Goal: Task Accomplishment & Management: Use online tool/utility

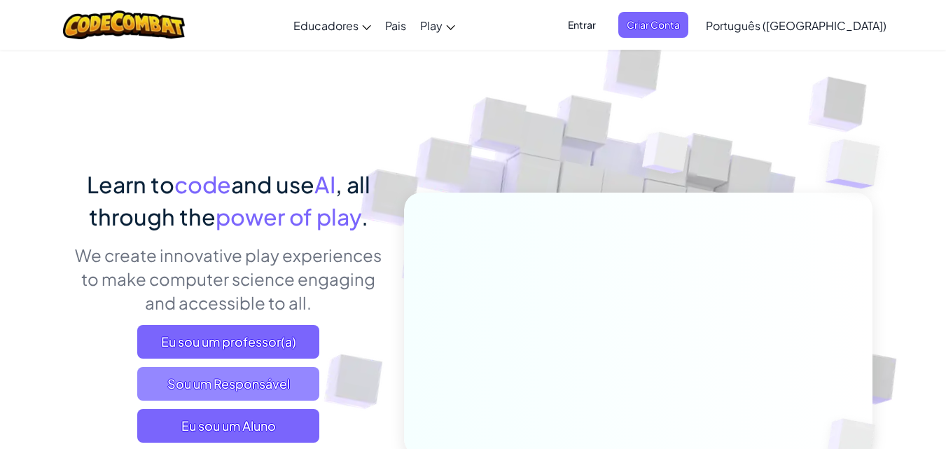
click at [256, 377] on span "Sou um Responsável" at bounding box center [228, 384] width 182 height 34
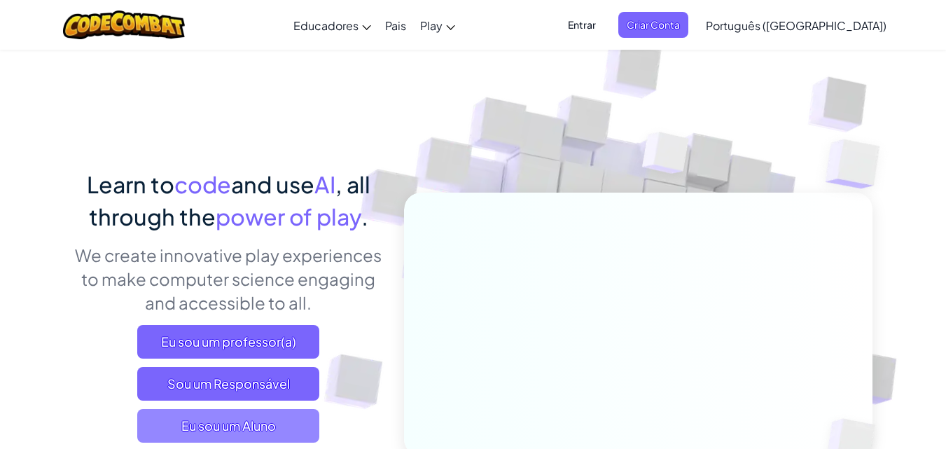
click at [219, 422] on span "Eu sou um Aluno" at bounding box center [228, 426] width 182 height 34
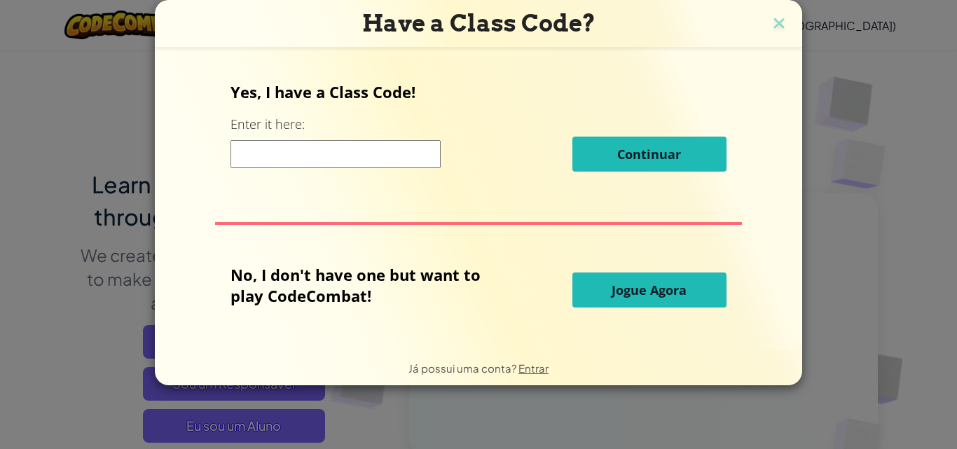
click at [344, 169] on div "Continuar" at bounding box center [477, 154] width 495 height 35
click at [342, 151] on input at bounding box center [335, 154] width 210 height 28
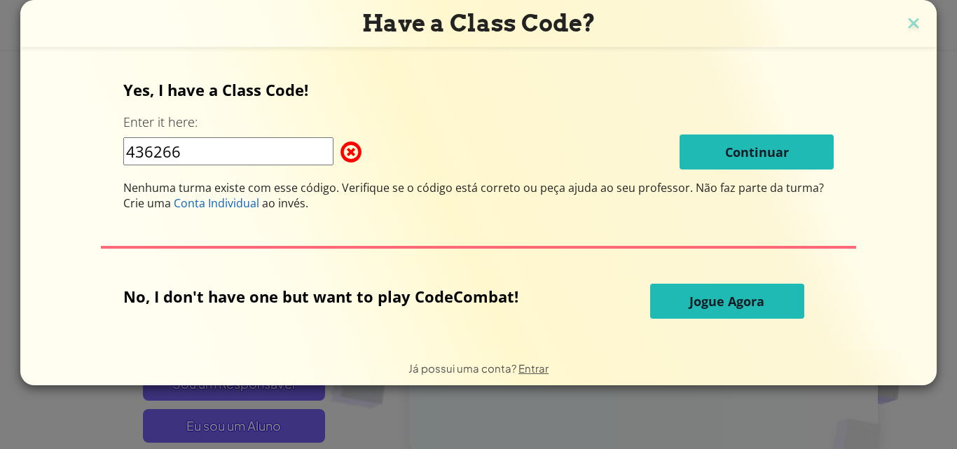
type input "436266"
click at [694, 291] on button "Jogue Agora" at bounding box center [727, 301] width 154 height 35
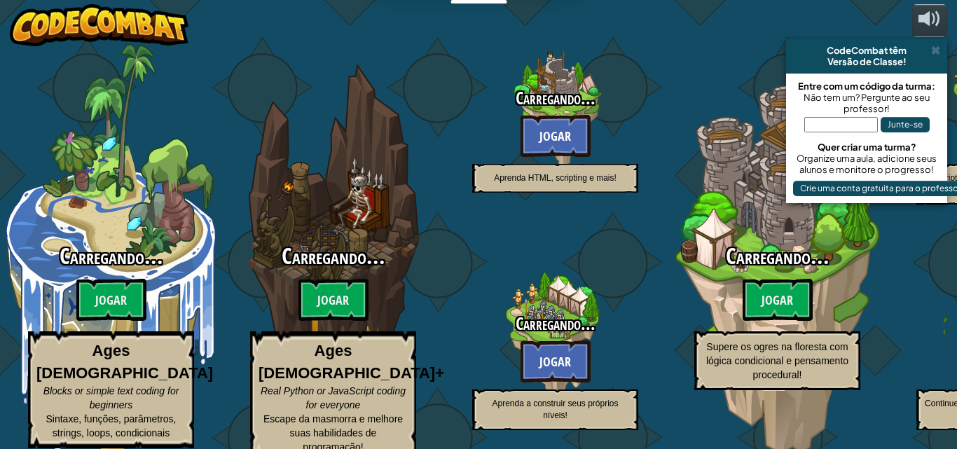
select select "pt-BR"
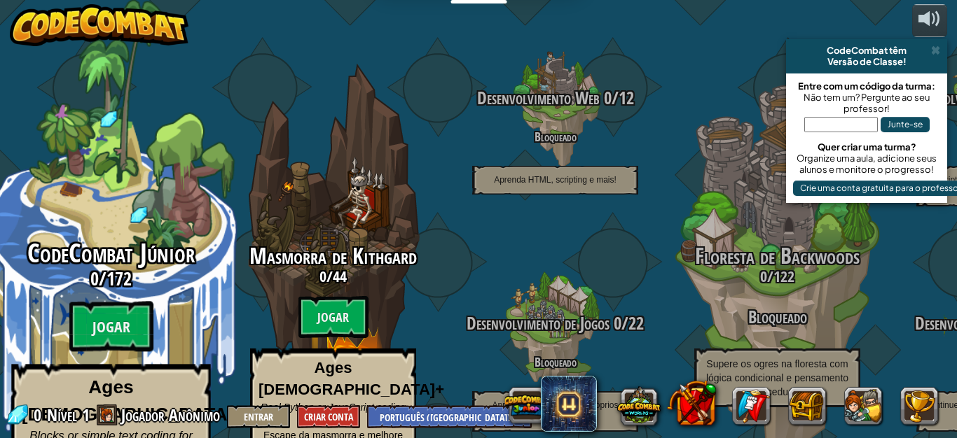
click at [99, 235] on span "CodeCombat Júnior" at bounding box center [110, 253] width 167 height 36
select select "pt-BR"
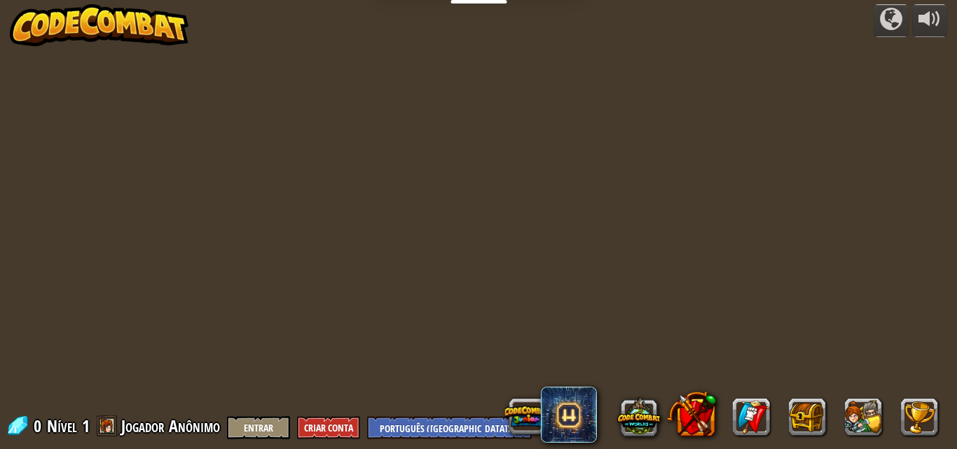
select select "pt-BR"
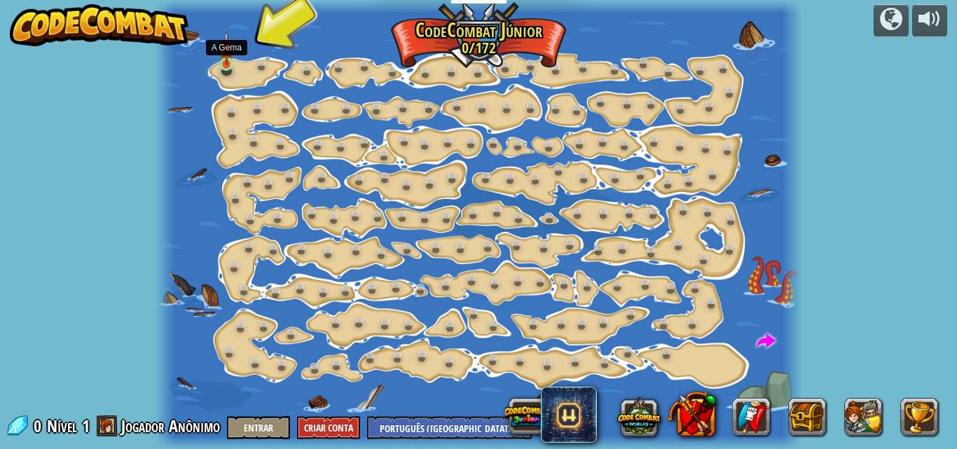
click at [230, 57] on img at bounding box center [226, 49] width 15 height 34
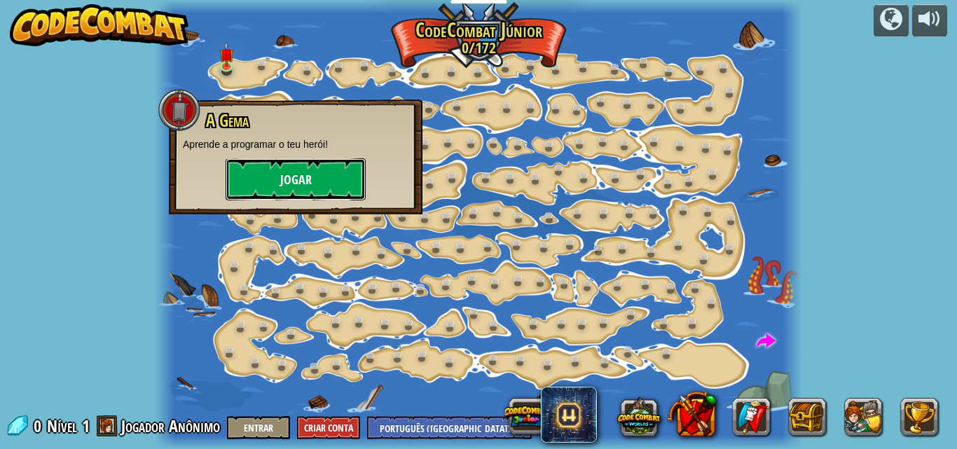
click at [289, 169] on button "Jogar" at bounding box center [296, 179] width 140 height 42
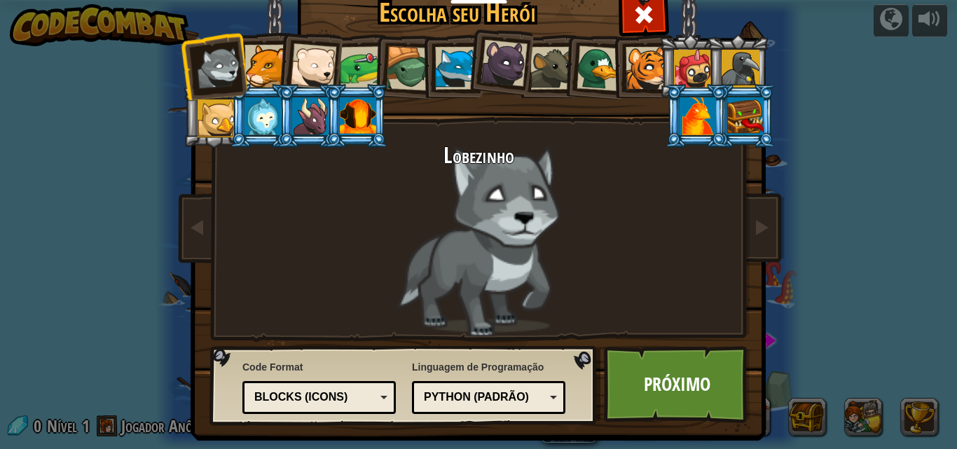
click at [300, 53] on div at bounding box center [313, 66] width 46 height 46
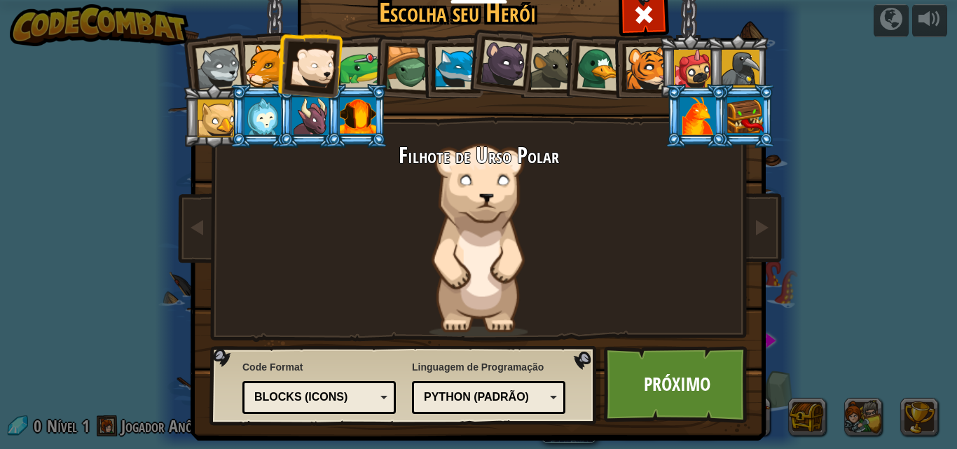
click at [245, 83] on div at bounding box center [265, 66] width 43 height 43
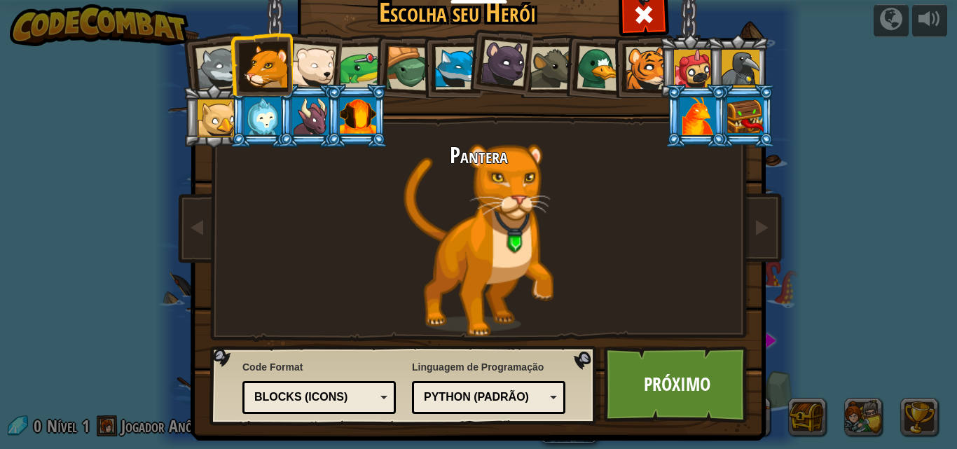
click at [341, 69] on div at bounding box center [361, 67] width 43 height 43
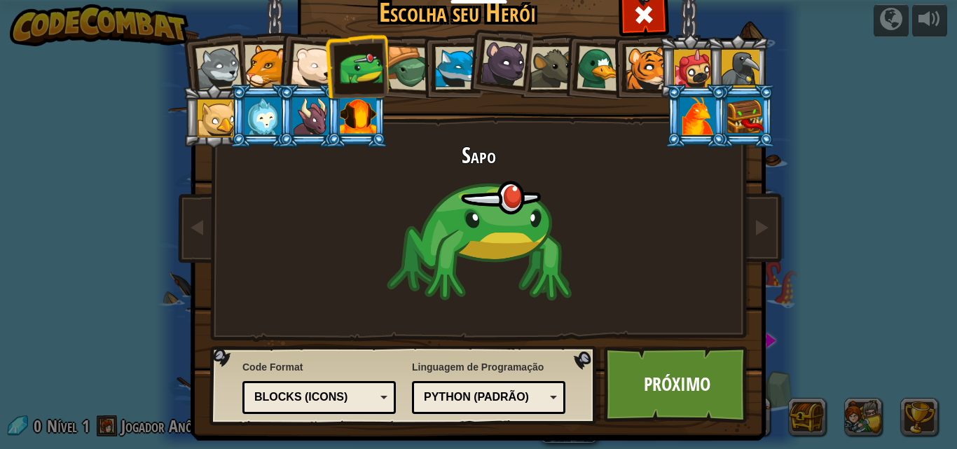
click at [300, 54] on div at bounding box center [313, 66] width 46 height 46
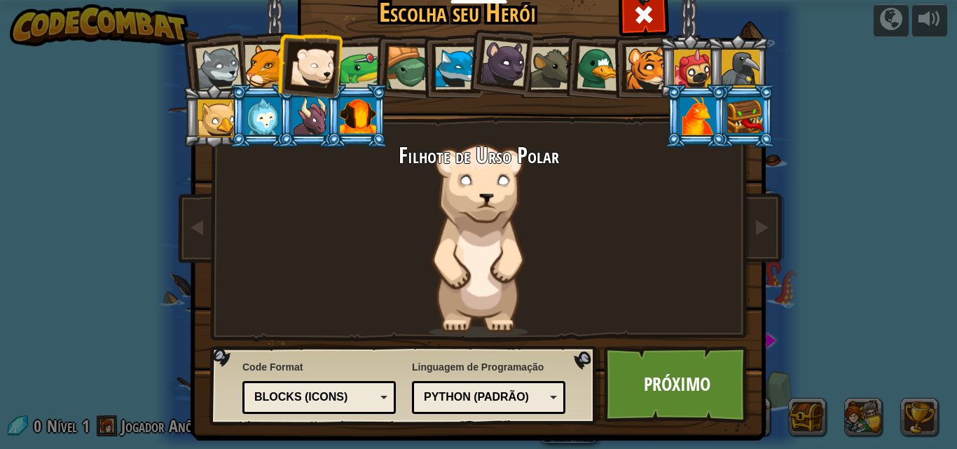
click at [232, 76] on div at bounding box center [218, 68] width 46 height 46
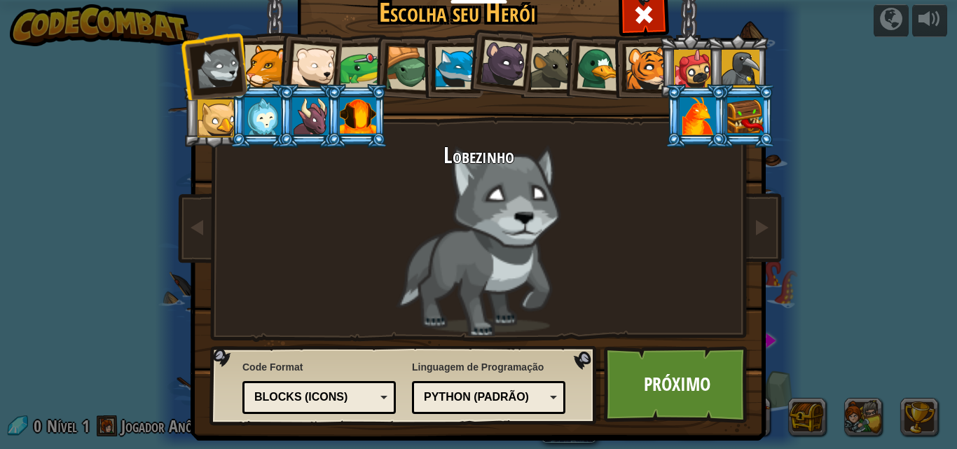
click at [247, 69] on div at bounding box center [265, 66] width 43 height 43
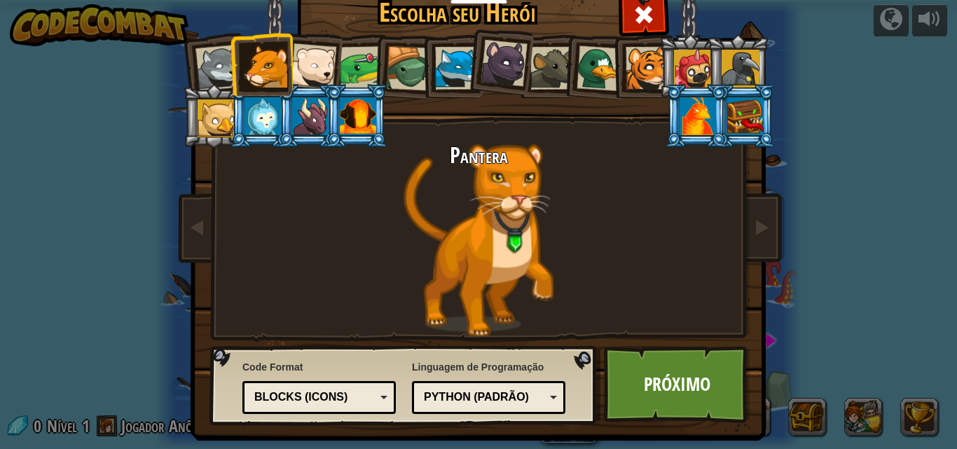
click at [394, 46] on li at bounding box center [404, 66] width 67 height 67
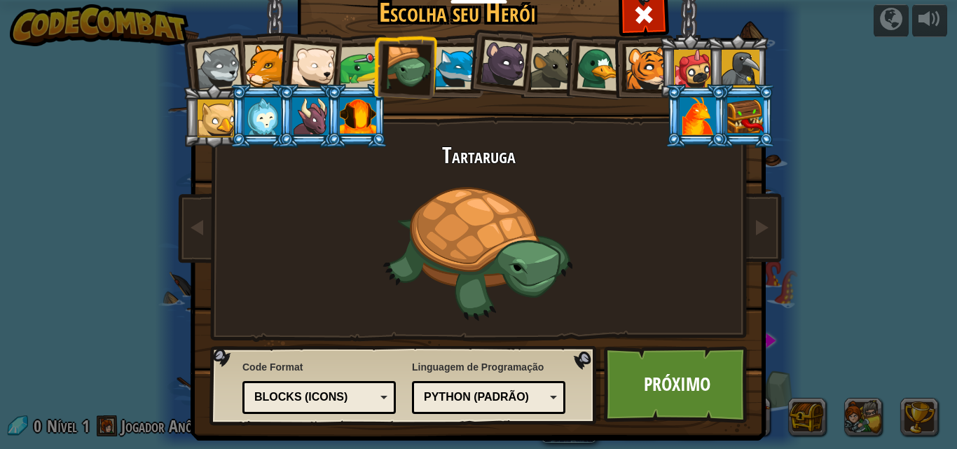
click at [371, 62] on li at bounding box center [404, 66] width 67 height 67
click at [358, 65] on div at bounding box center [361, 67] width 43 height 43
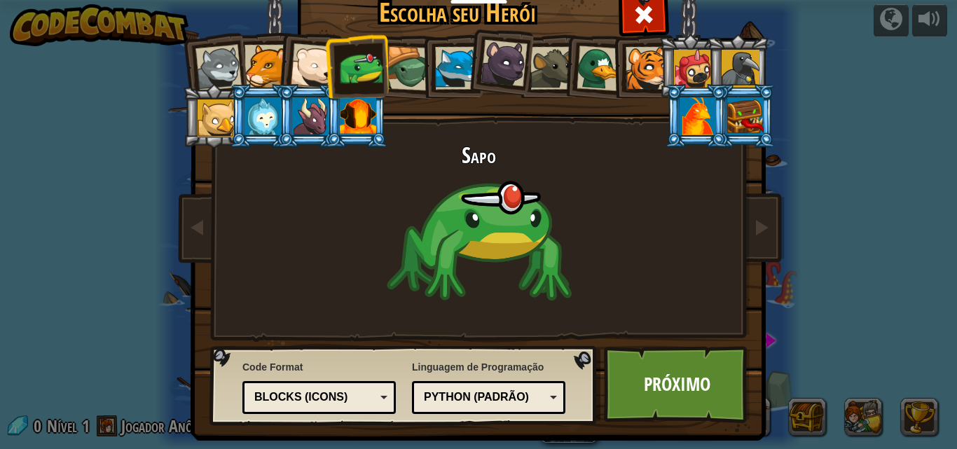
click at [358, 63] on div at bounding box center [361, 67] width 43 height 43
click at [442, 61] on div at bounding box center [456, 68] width 43 height 43
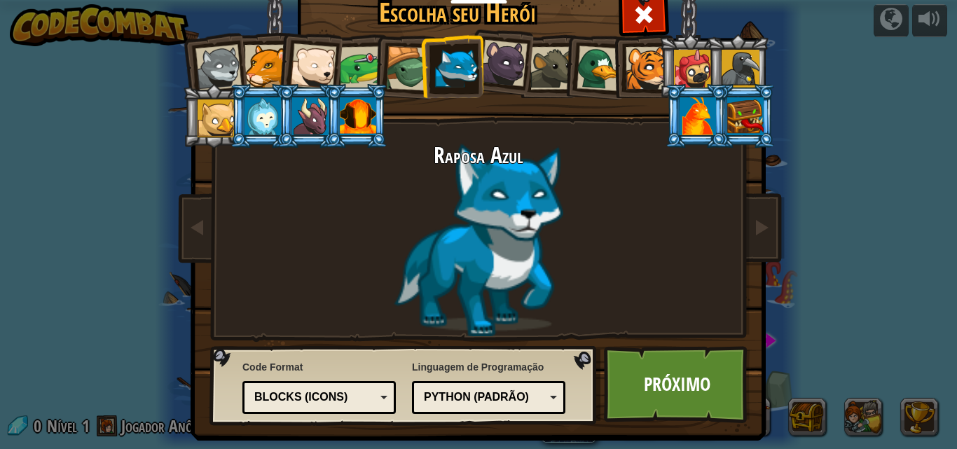
click at [507, 55] on div at bounding box center [504, 63] width 47 height 47
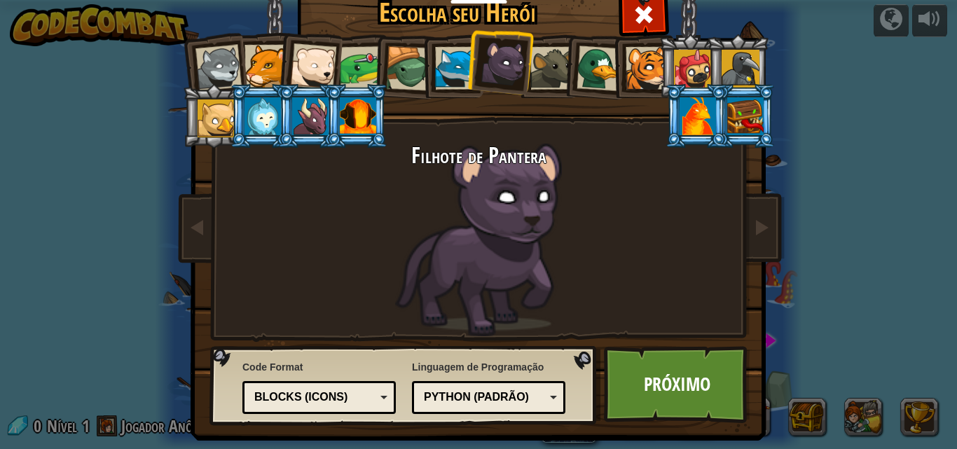
click at [644, 76] on div at bounding box center [647, 68] width 43 height 43
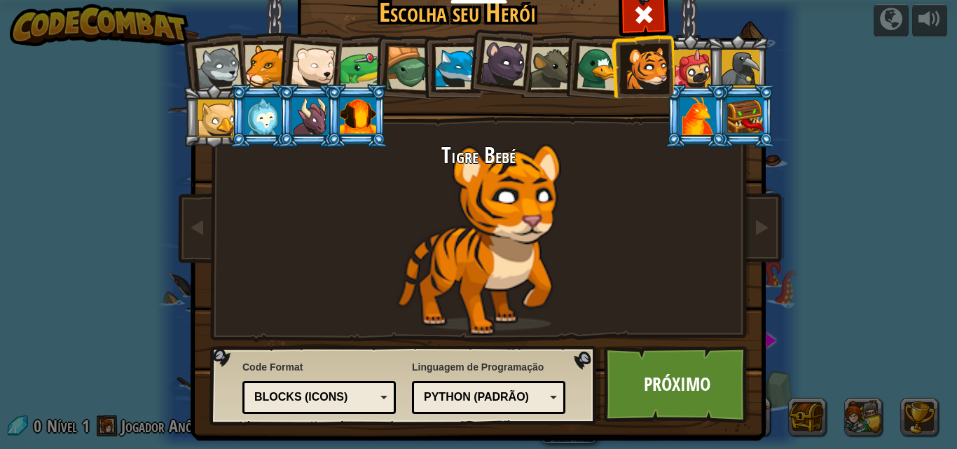
click at [499, 57] on div at bounding box center [504, 63] width 47 height 47
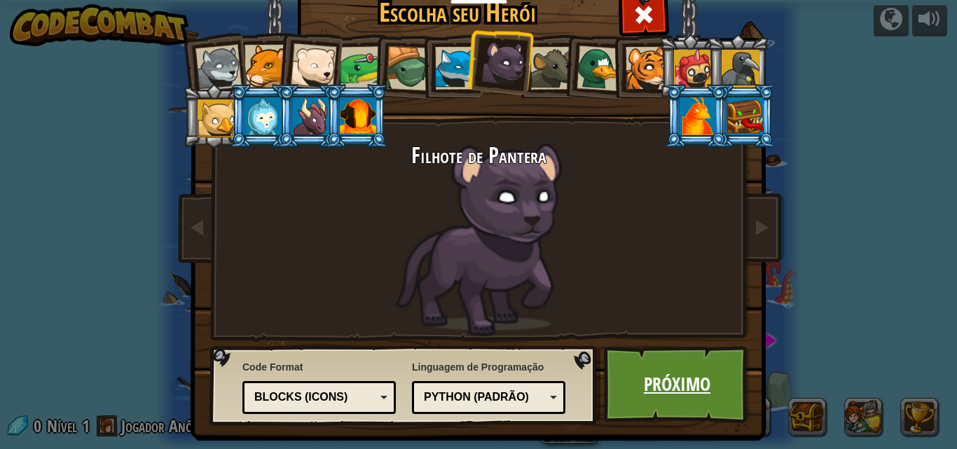
click at [658, 404] on link "Próximo" at bounding box center [677, 384] width 146 height 77
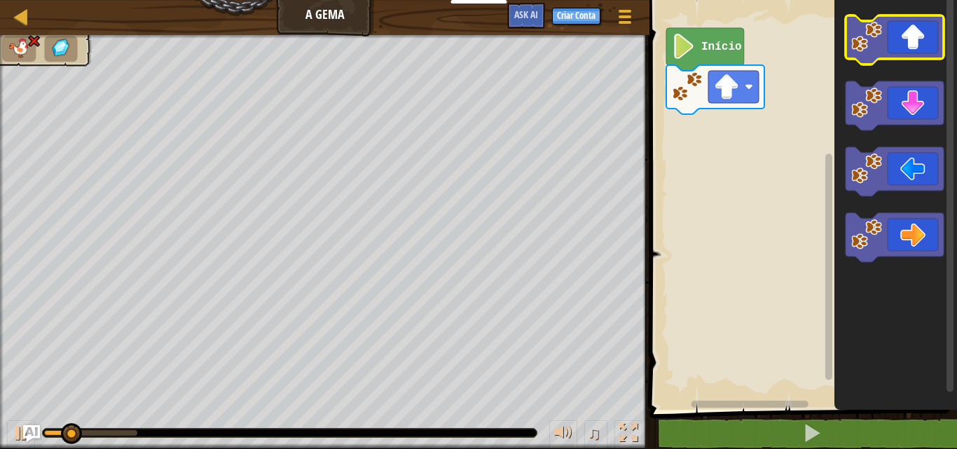
click at [920, 46] on icon "Espaço de trabalho do Blockly" at bounding box center [894, 39] width 98 height 49
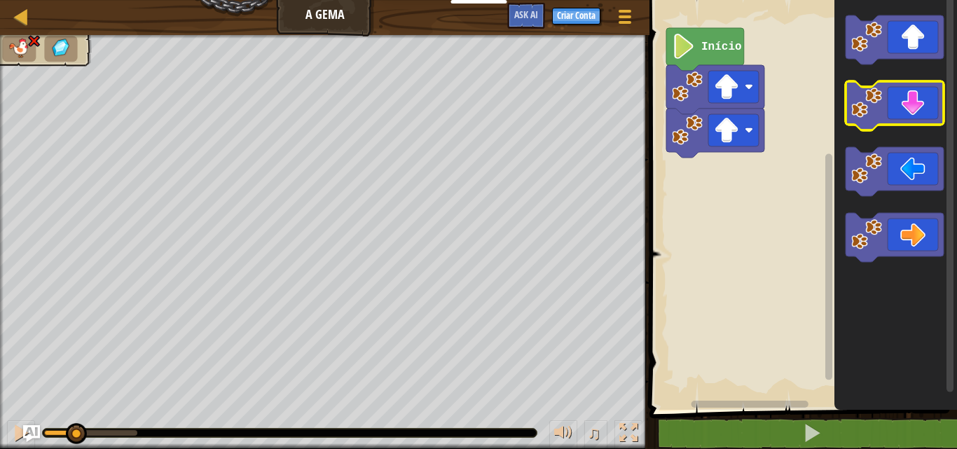
click at [916, 115] on icon "Espaço de trabalho do Blockly" at bounding box center [894, 105] width 98 height 49
click at [913, 113] on icon "Espaço de trabalho do Blockly" at bounding box center [894, 105] width 98 height 49
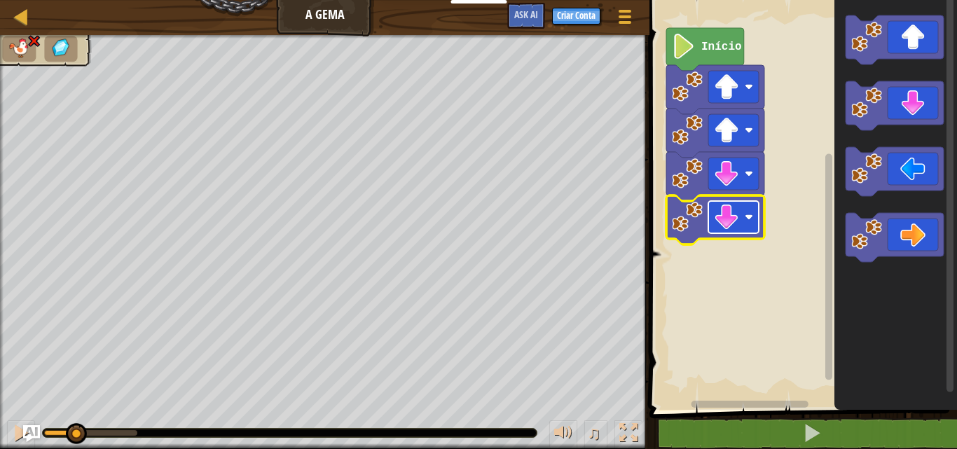
click at [731, 214] on image "Espaço de trabalho do Blockly" at bounding box center [726, 217] width 25 height 25
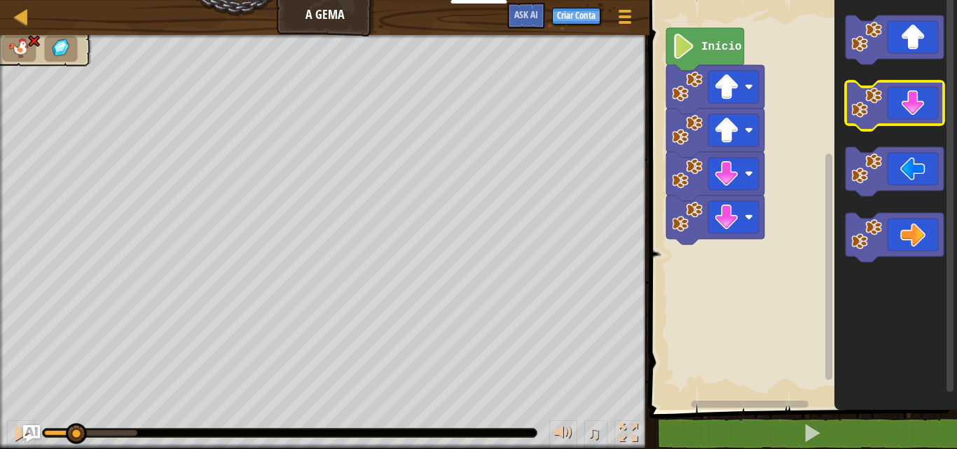
click at [914, 109] on icon "Espaço de trabalho do Blockly" at bounding box center [894, 105] width 98 height 49
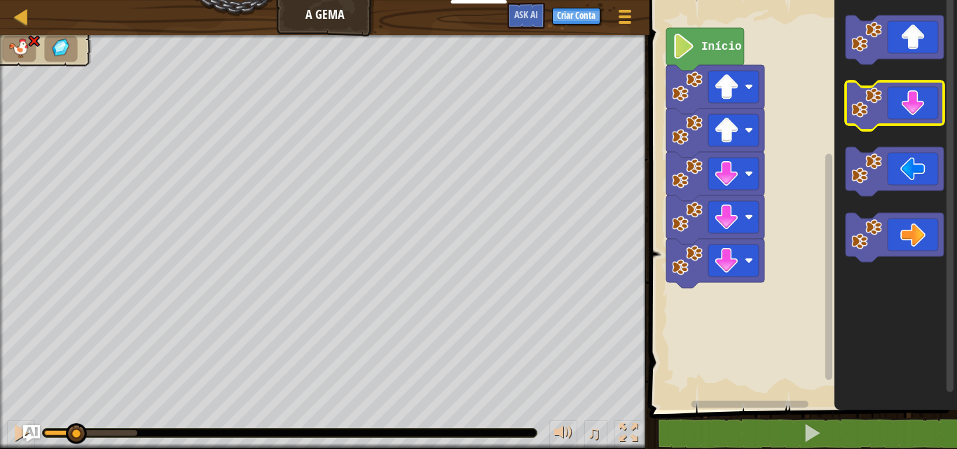
click at [914, 109] on icon "Espaço de trabalho do Blockly" at bounding box center [894, 105] width 98 height 49
click at [908, 104] on icon "Espaço de trabalho do Blockly" at bounding box center [894, 105] width 98 height 49
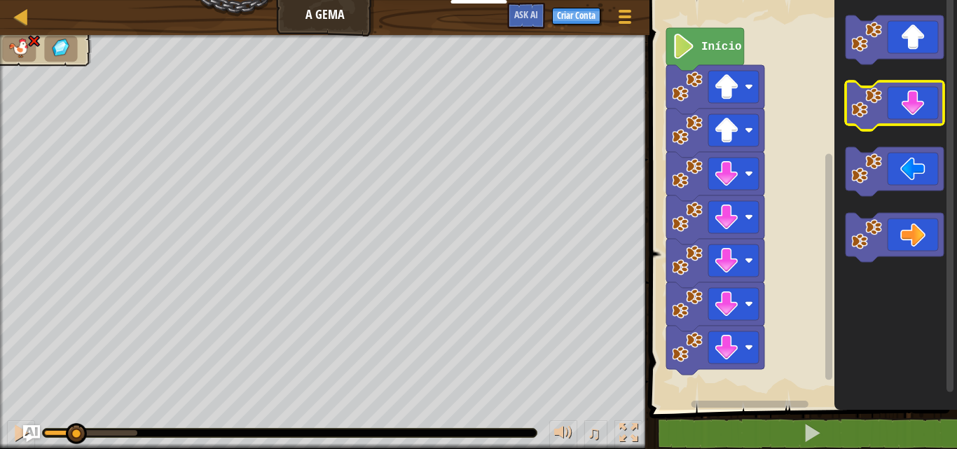
click at [908, 104] on icon "Espaço de trabalho do Blockly" at bounding box center [894, 105] width 98 height 49
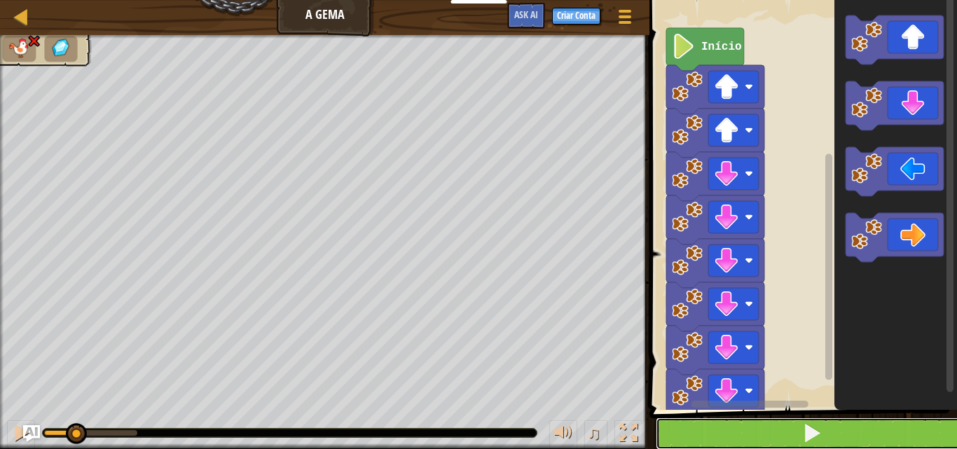
click at [767, 434] on button at bounding box center [812, 433] width 312 height 32
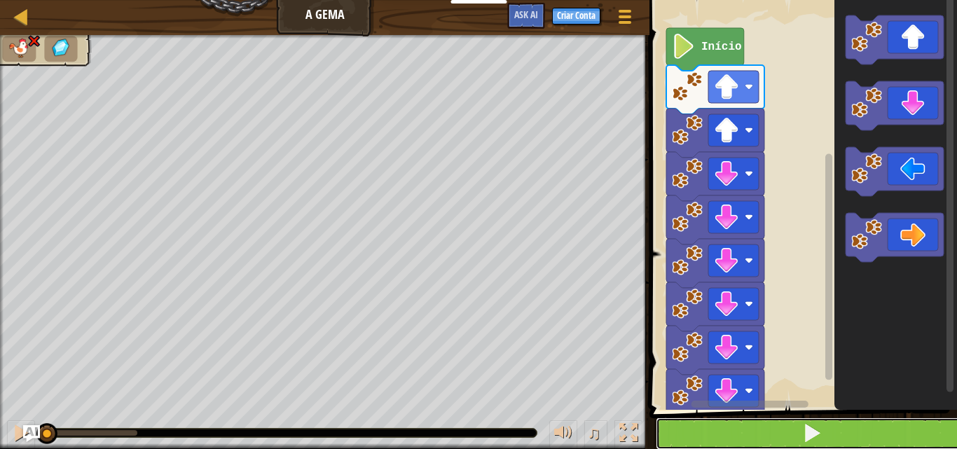
click at [767, 434] on button at bounding box center [812, 433] width 312 height 32
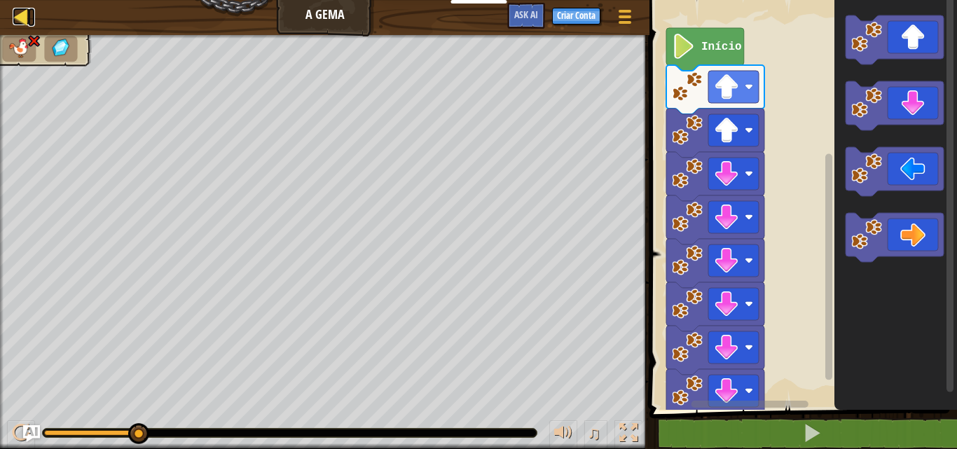
click at [30, 20] on link "Mapa" at bounding box center [31, 17] width 7 height 19
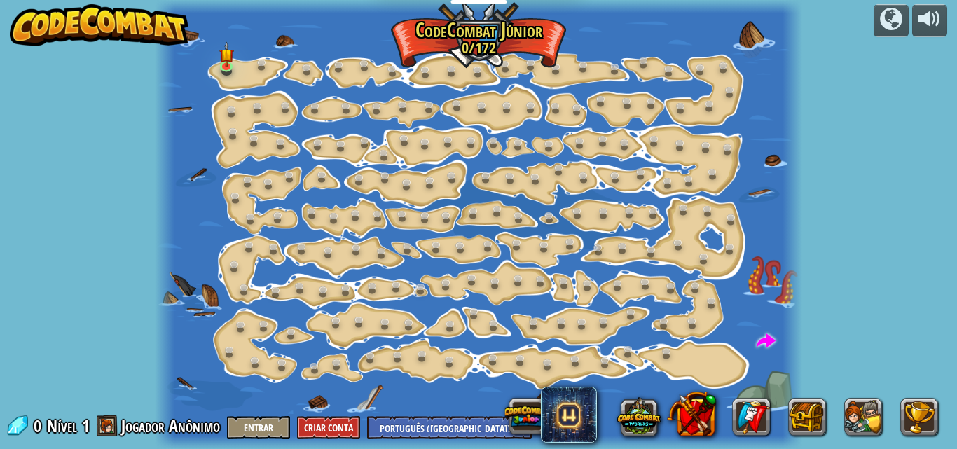
select select "pt-BR"
click at [226, 57] on img at bounding box center [226, 49] width 15 height 34
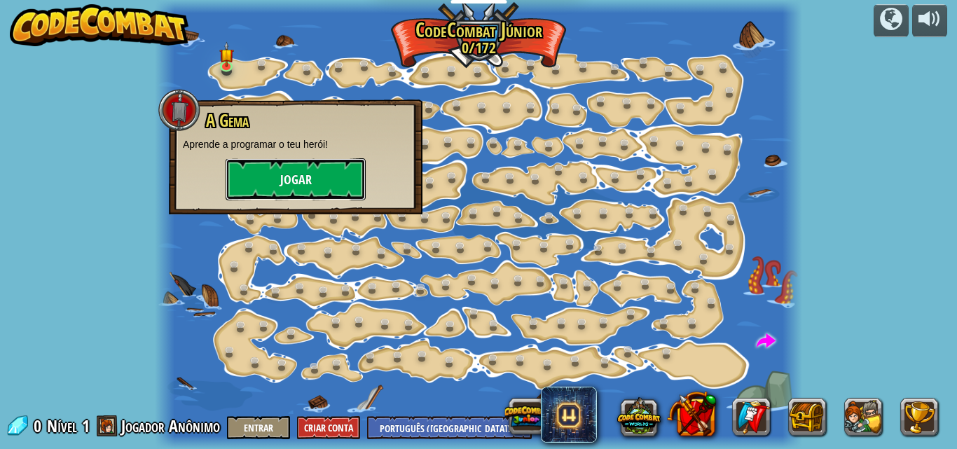
click at [268, 181] on button "Jogar" at bounding box center [296, 179] width 140 height 42
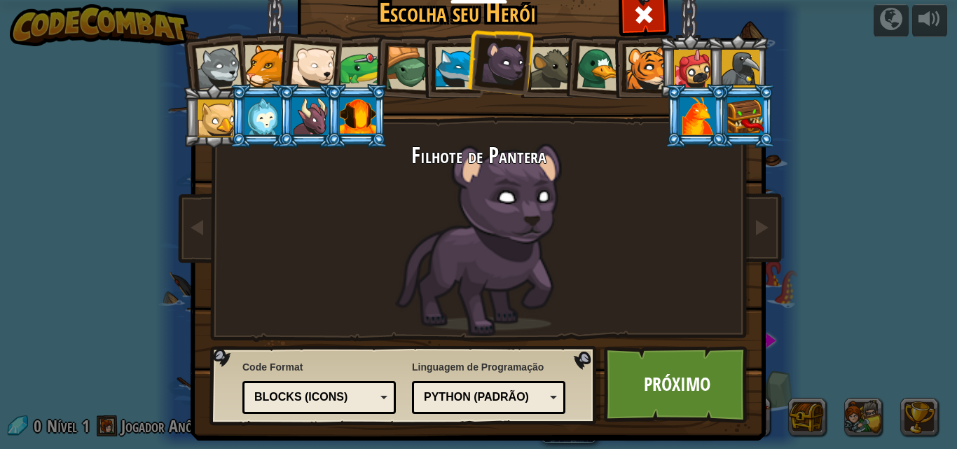
drag, startPoint x: 268, startPoint y: 181, endPoint x: 229, endPoint y: 73, distance: 115.4
click at [229, 73] on div "Lobezinho Pantera Filhote de Urso Polar Sapo Tartaruga Raposa Azul Filhote de P…" at bounding box center [478, 179] width 525 height 305
click at [229, 73] on div at bounding box center [218, 68] width 46 height 46
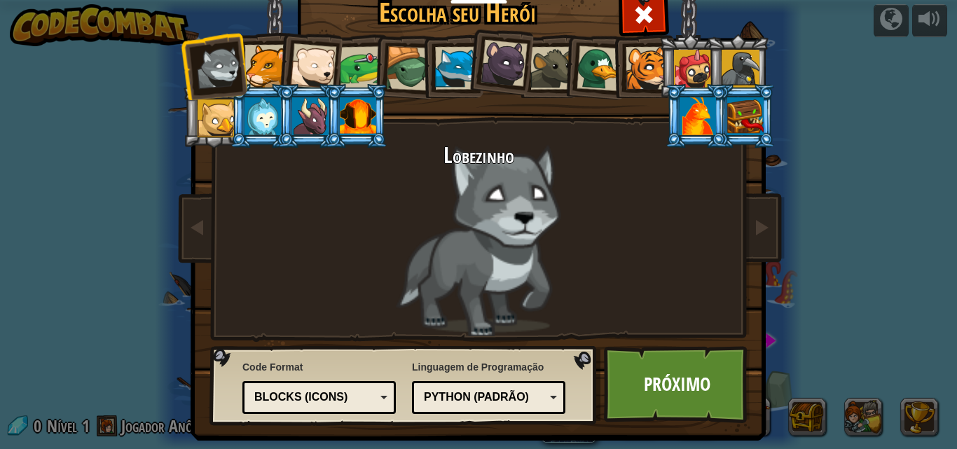
click at [313, 50] on div at bounding box center [313, 66] width 46 height 46
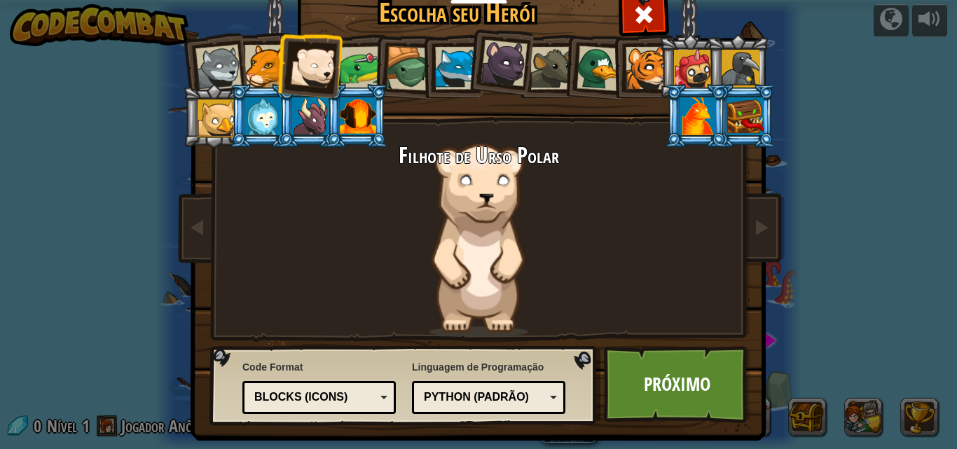
click at [258, 61] on div at bounding box center [265, 66] width 43 height 43
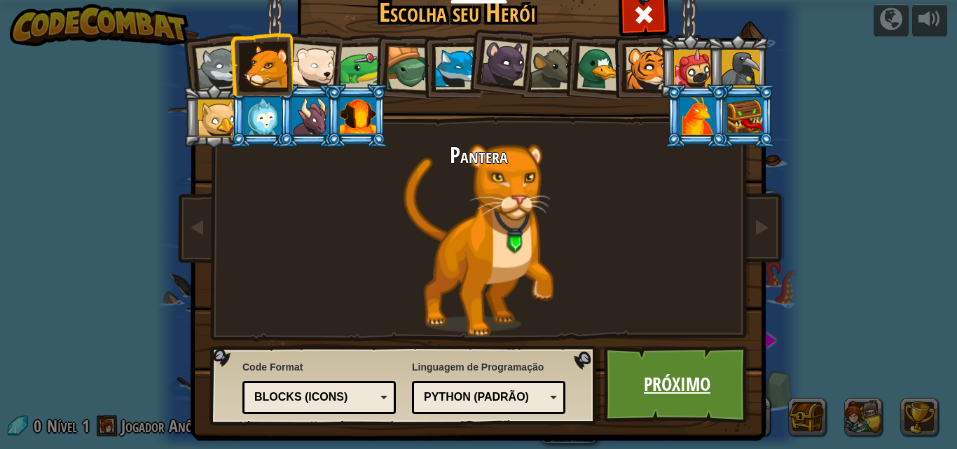
click at [628, 366] on link "Próximo" at bounding box center [677, 384] width 146 height 77
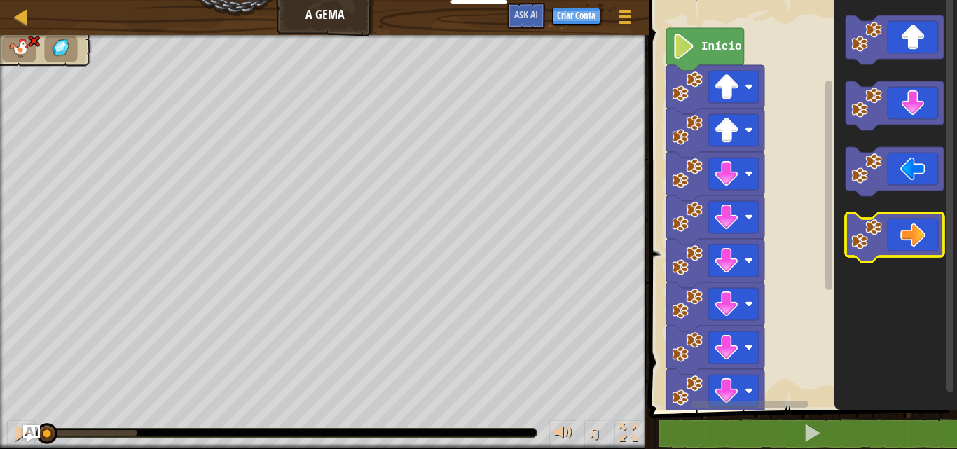
click at [920, 242] on icon "Espaço de trabalho do Blockly" at bounding box center [894, 237] width 98 height 49
click at [904, 265] on icon "Espaço de trabalho do Blockly" at bounding box center [895, 201] width 123 height 417
click at [897, 228] on icon "Espaço de trabalho do Blockly" at bounding box center [894, 237] width 98 height 49
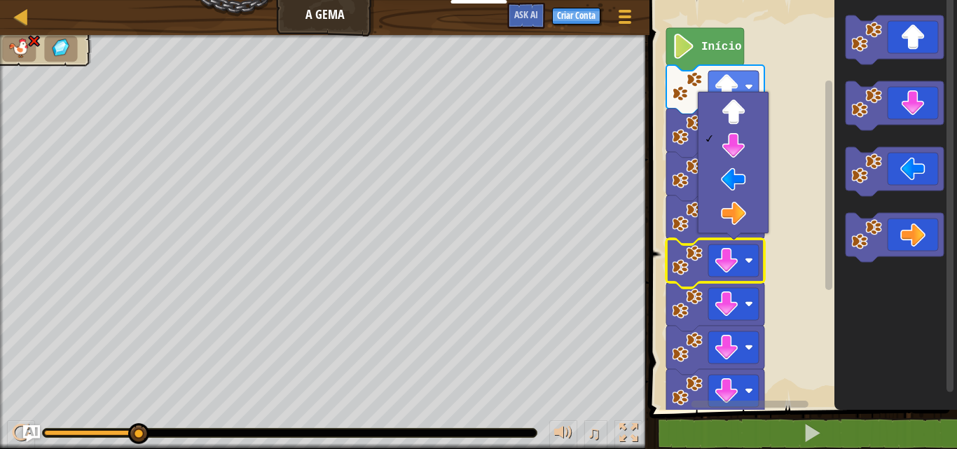
click at [326, 15] on div "Mapa A Gema Menu do Jogo Criar Conta Ask AI" at bounding box center [324, 17] width 649 height 35
click at [22, 19] on div at bounding box center [22, 17] width 18 height 18
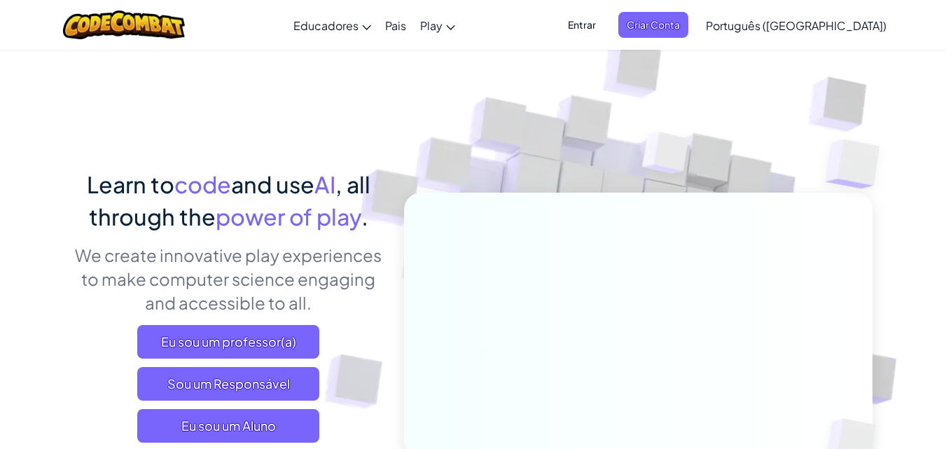
click at [238, 72] on div "Learn to code and use AI , all through the power of play . We create innovative…" at bounding box center [473, 304] width 799 height 511
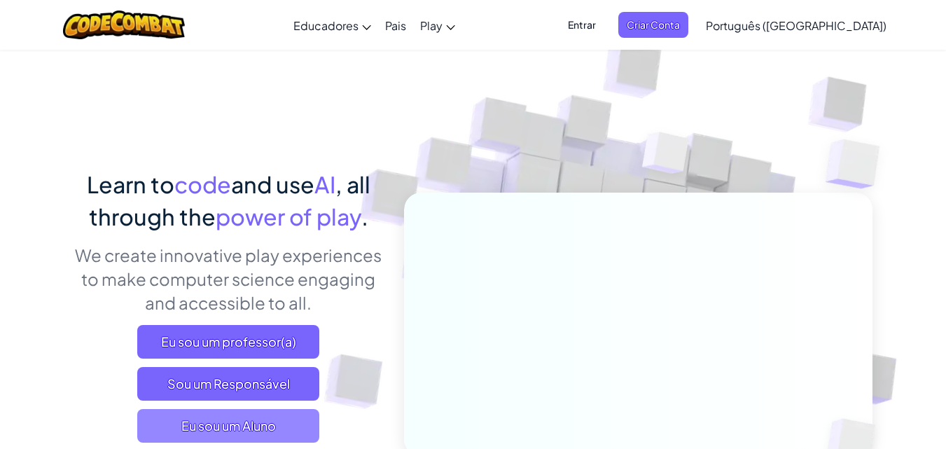
click at [235, 416] on span "Eu sou um Aluno" at bounding box center [228, 426] width 182 height 34
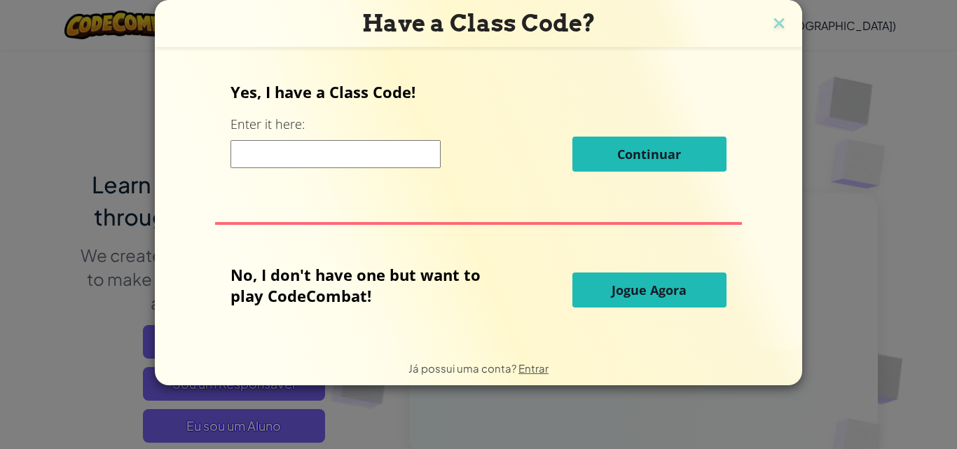
click at [393, 152] on input at bounding box center [335, 154] width 210 height 28
click at [636, 298] on span "Jogue Agora" at bounding box center [649, 290] width 75 height 17
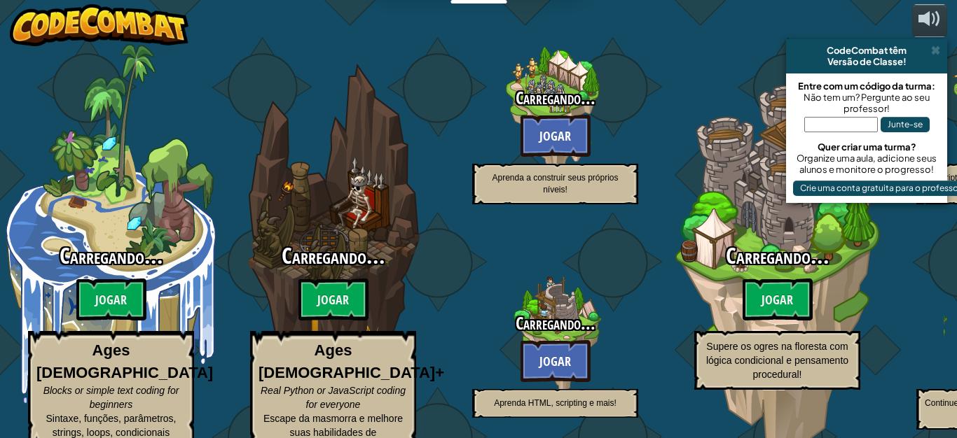
click at [636, 315] on h3 "Carregando..." at bounding box center [555, 324] width 222 height 19
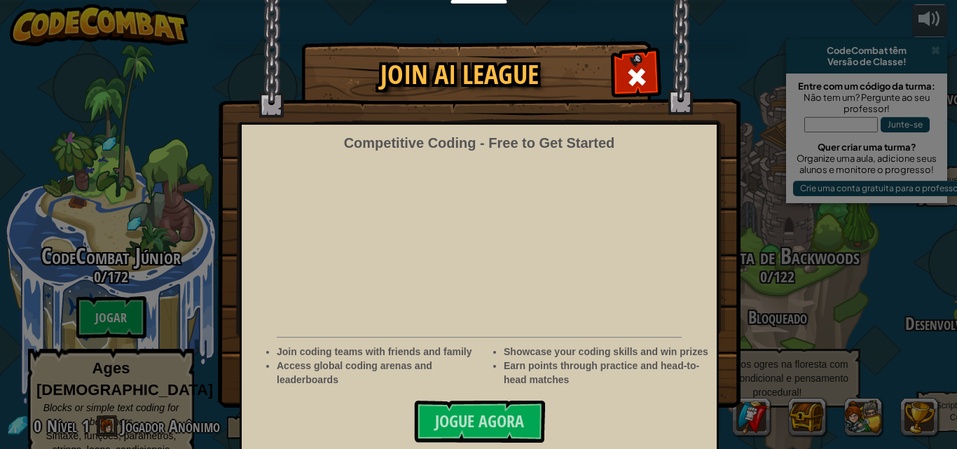
select select "pt-BR"
click at [642, 61] on div at bounding box center [636, 75] width 44 height 44
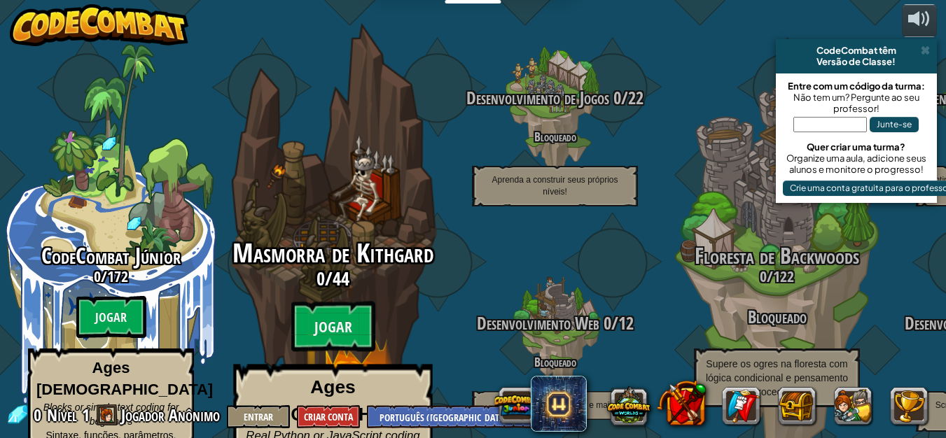
click at [285, 284] on div "Masmorra de Kithgard 0 / 44 Jogar Ages [DEMOGRAPHIC_DATA]+ Real Python or JavaS…" at bounding box center [333, 381] width 266 height 282
select select "pt-BR"
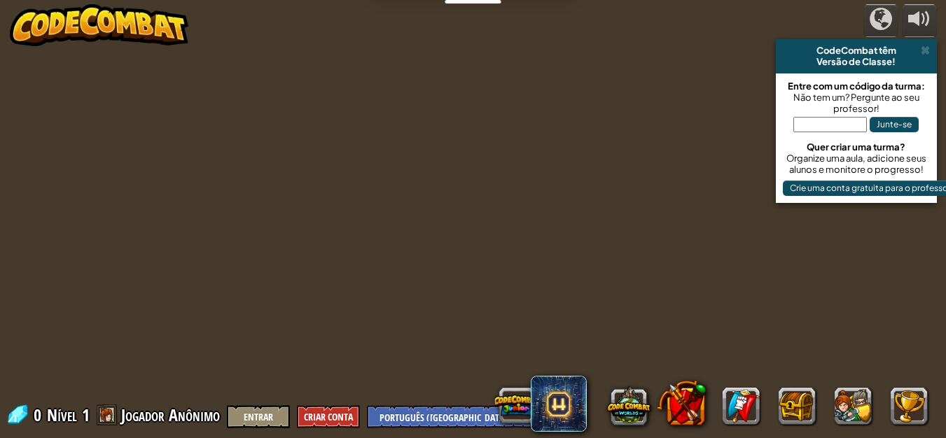
select select "pt-BR"
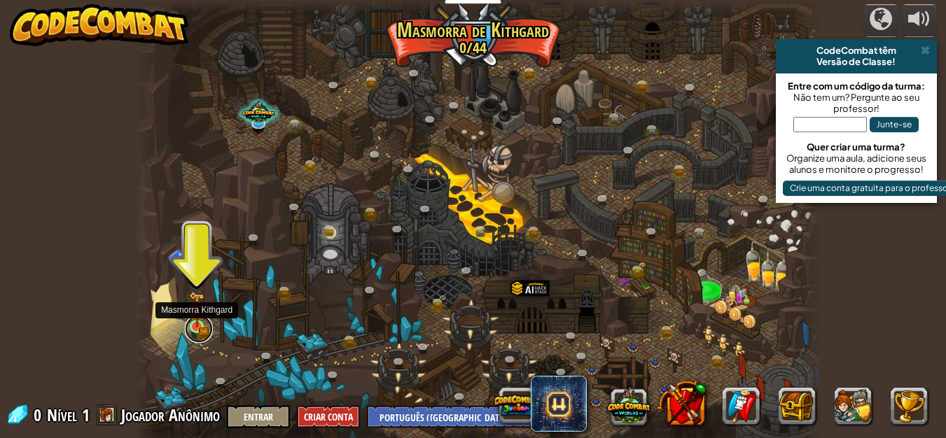
click at [201, 329] on link at bounding box center [199, 329] width 28 height 28
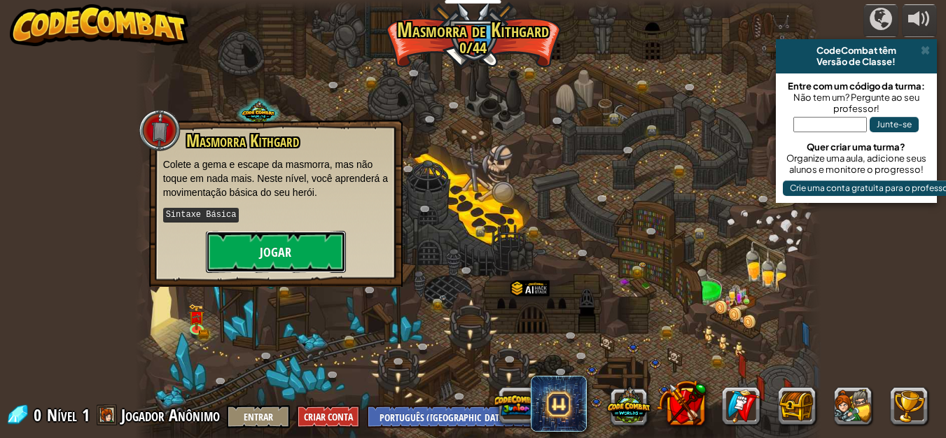
click at [286, 241] on button "Jogar" at bounding box center [276, 252] width 140 height 42
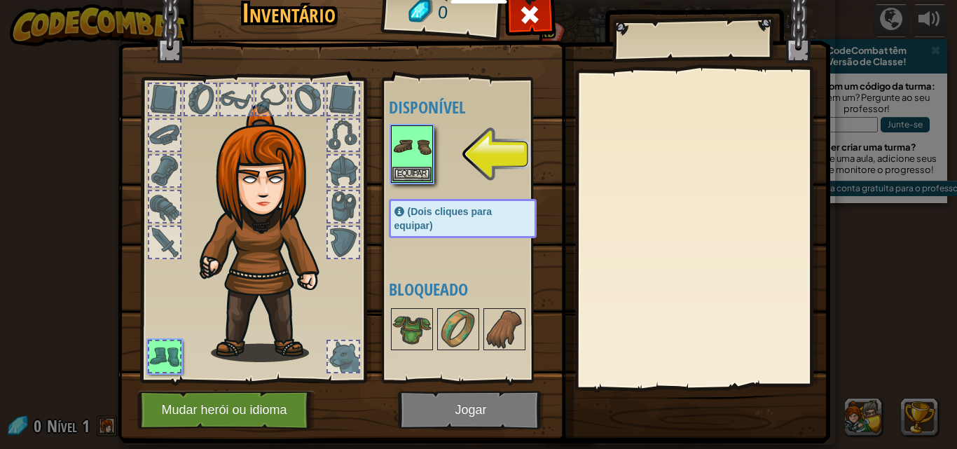
click at [343, 181] on div at bounding box center [343, 171] width 31 height 31
click at [523, 23] on span at bounding box center [529, 15] width 22 height 22
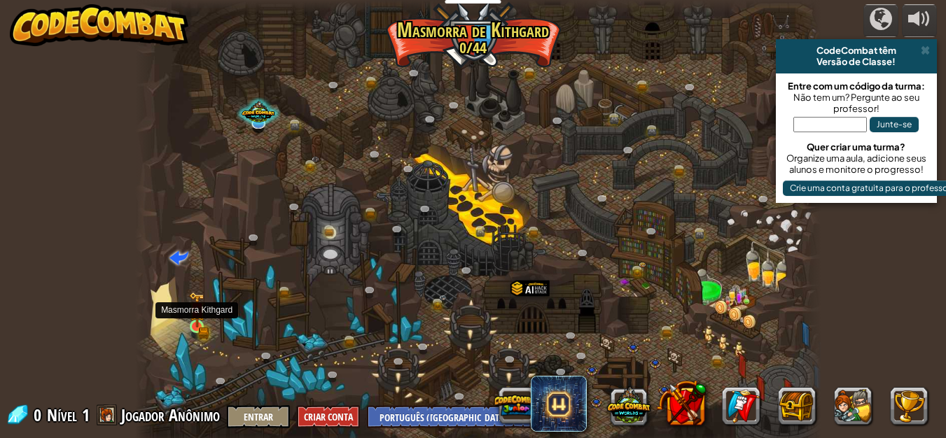
click at [198, 322] on img at bounding box center [197, 310] width 16 height 36
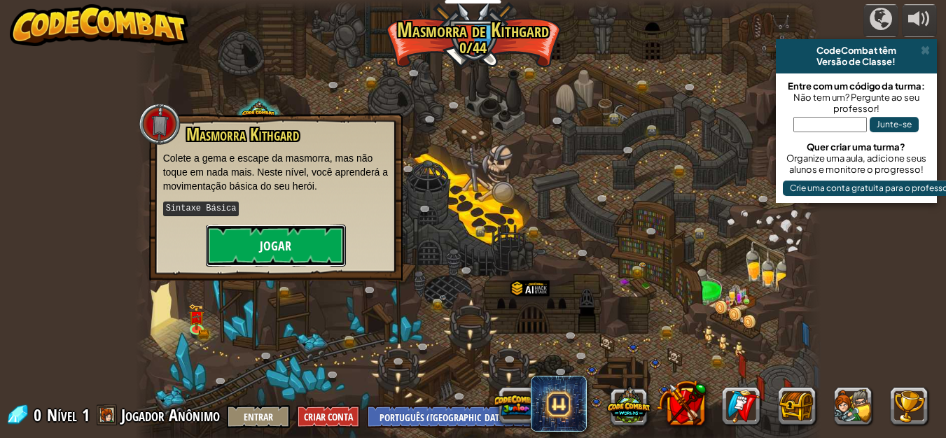
click at [261, 244] on button "Jogar" at bounding box center [276, 246] width 140 height 42
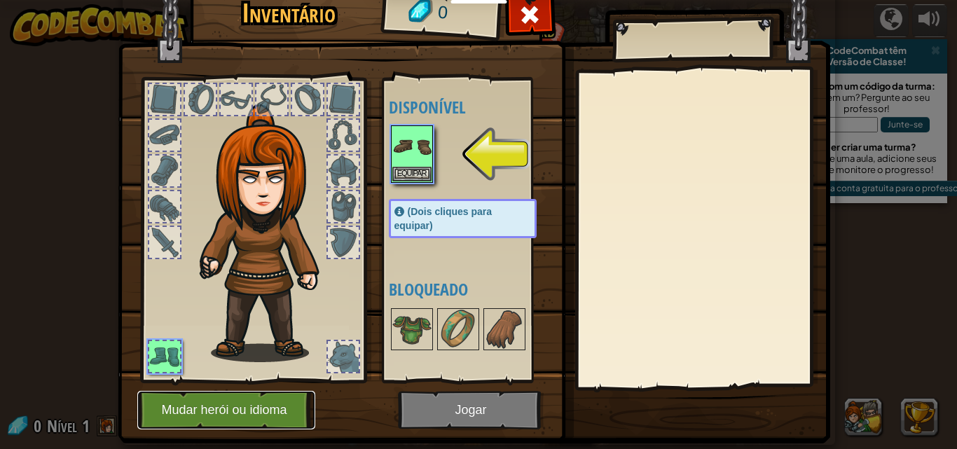
click at [277, 413] on button "Mudar herói ou idioma" at bounding box center [226, 410] width 178 height 39
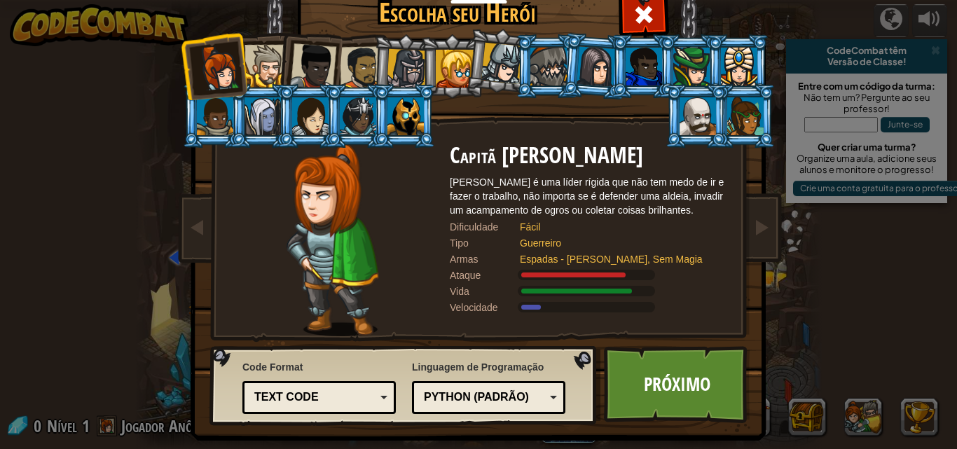
click at [266, 74] on div at bounding box center [265, 66] width 43 height 43
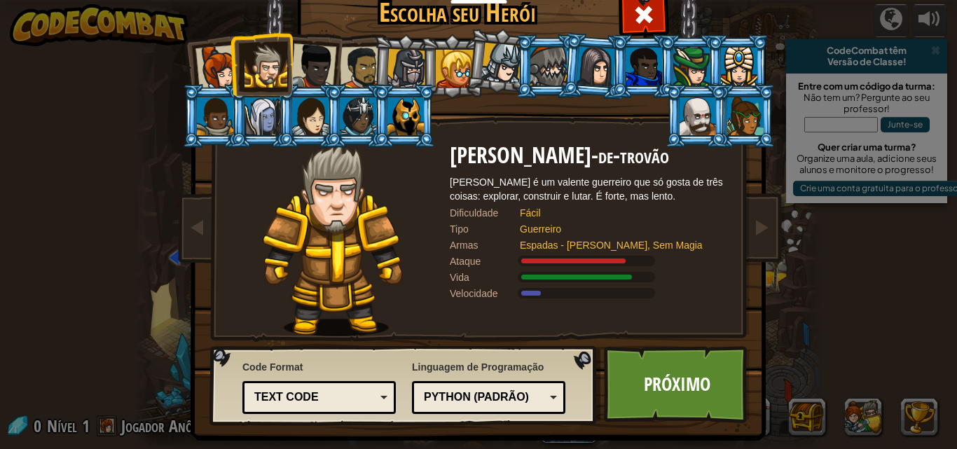
click at [488, 71] on div at bounding box center [501, 63] width 41 height 41
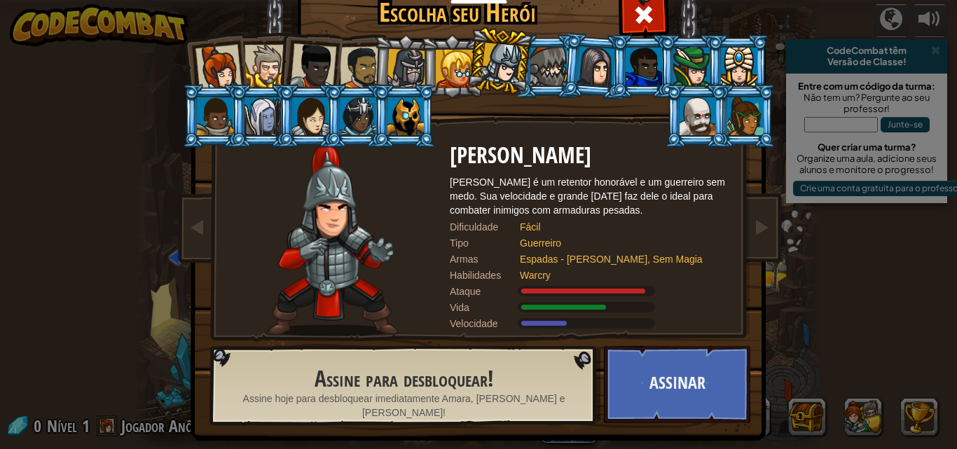
click at [445, 71] on div at bounding box center [455, 69] width 38 height 38
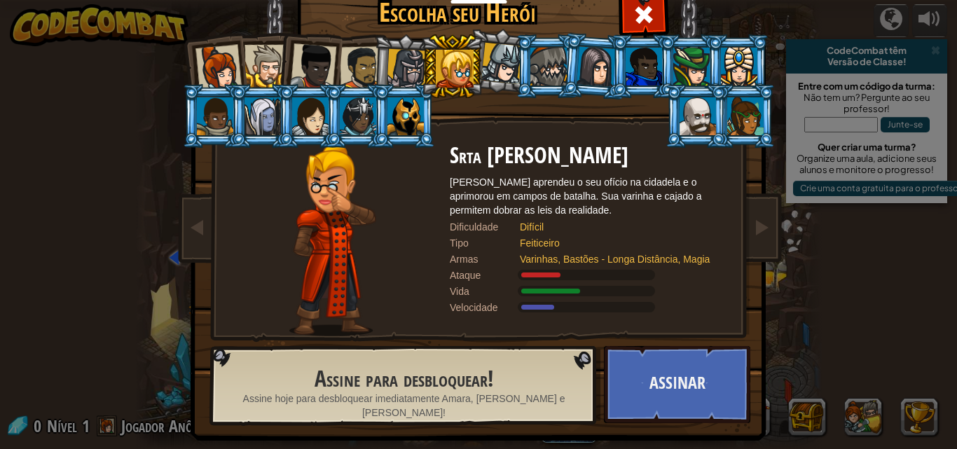
click at [406, 67] on div at bounding box center [407, 69] width 40 height 40
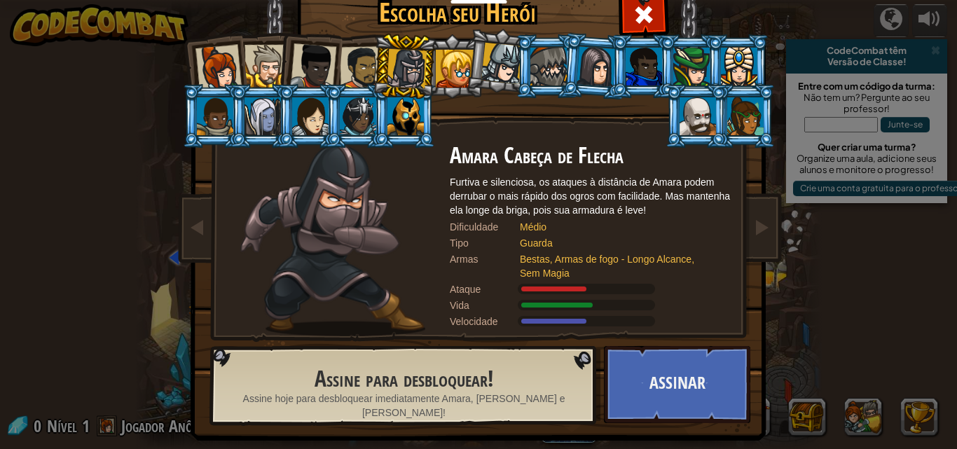
click at [406, 67] on div at bounding box center [407, 69] width 40 height 40
click at [398, 67] on div at bounding box center [407, 69] width 40 height 40
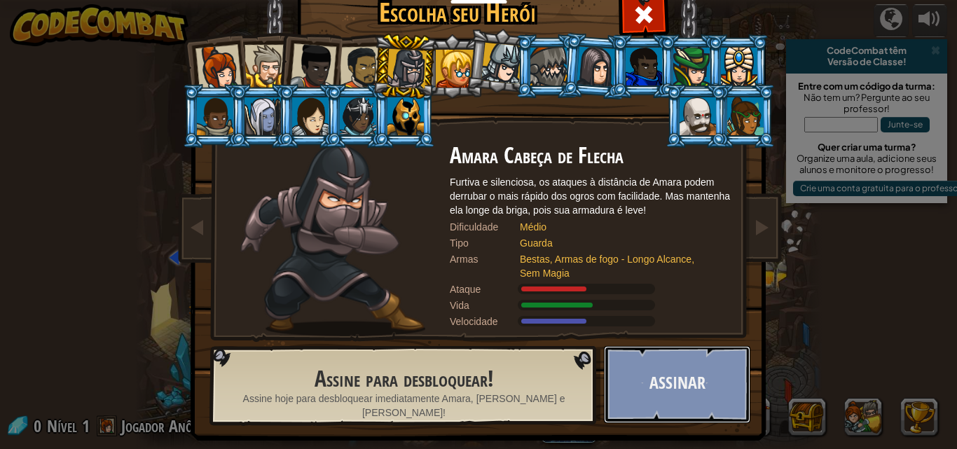
click at [645, 371] on button "Assinar" at bounding box center [677, 384] width 146 height 77
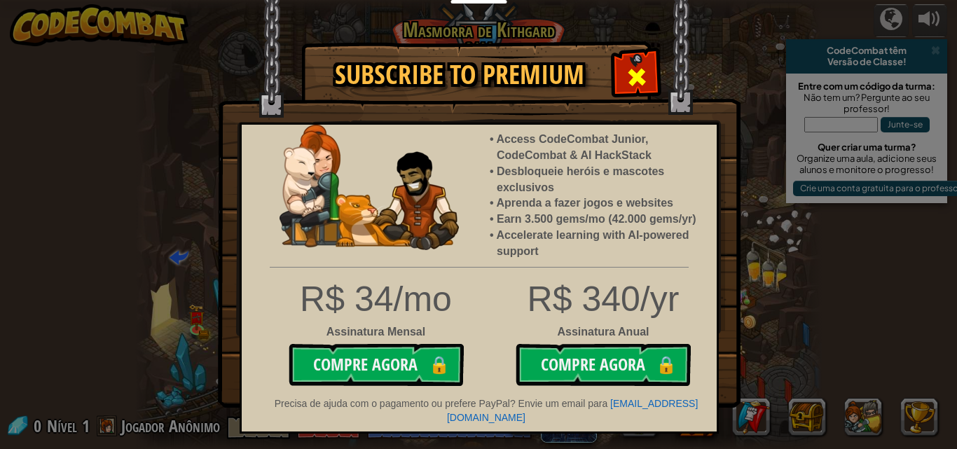
click at [644, 71] on span at bounding box center [637, 77] width 22 height 22
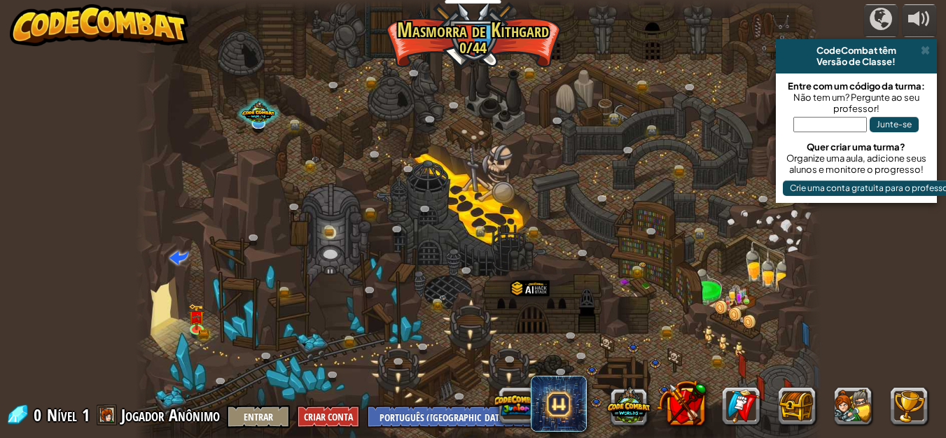
click at [640, 62] on div at bounding box center [478, 224] width 687 height 449
click at [630, 70] on div at bounding box center [478, 224] width 687 height 449
click at [628, 69] on div at bounding box center [478, 224] width 687 height 449
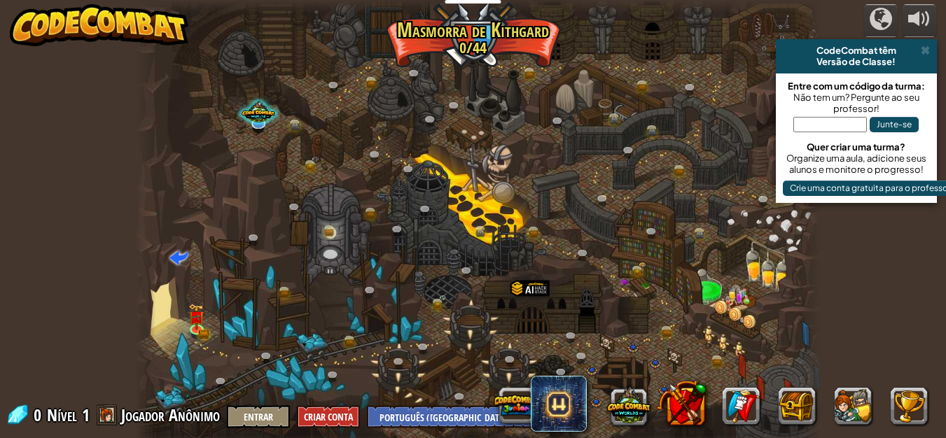
click at [628, 69] on div at bounding box center [478, 224] width 687 height 449
click at [201, 329] on link at bounding box center [199, 329] width 28 height 28
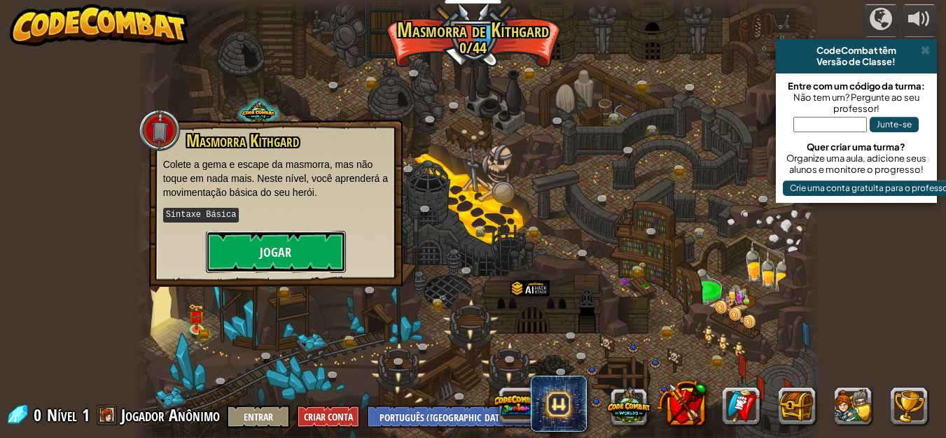
click at [266, 246] on button "Jogar" at bounding box center [276, 252] width 140 height 42
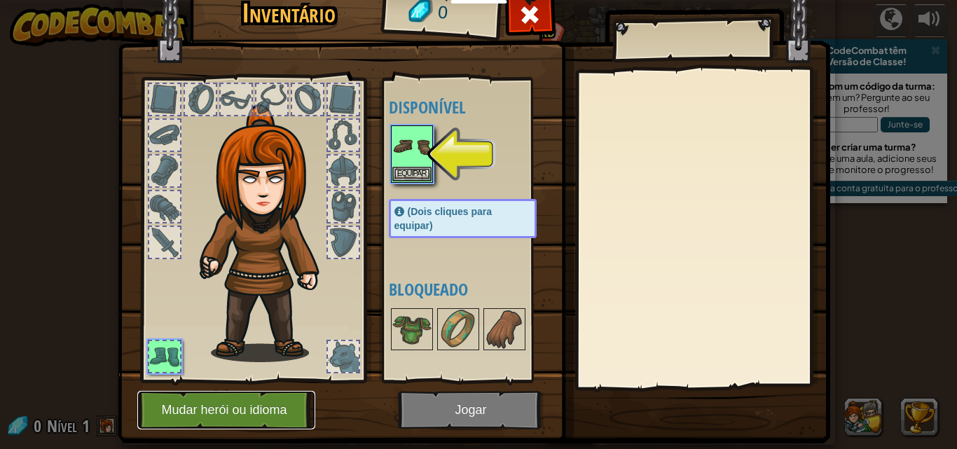
click at [185, 417] on button "Mudar herói ou idioma" at bounding box center [226, 410] width 178 height 39
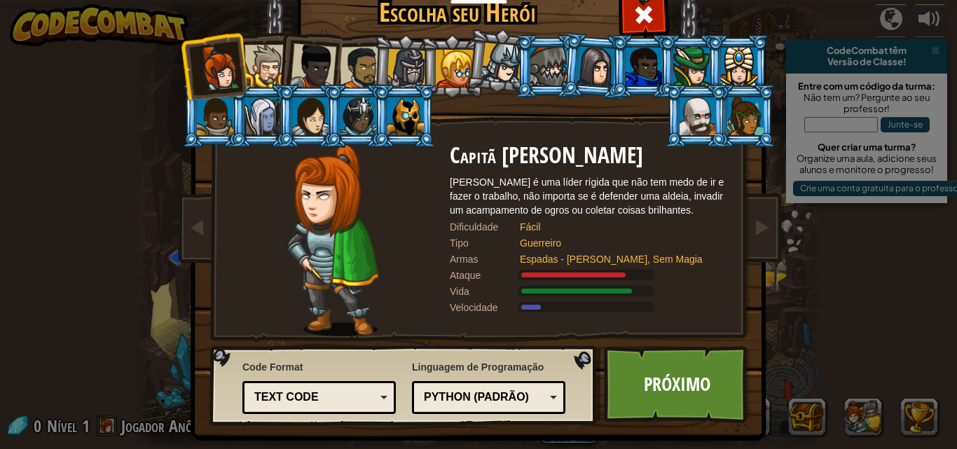
click at [270, 60] on div at bounding box center [265, 66] width 43 height 43
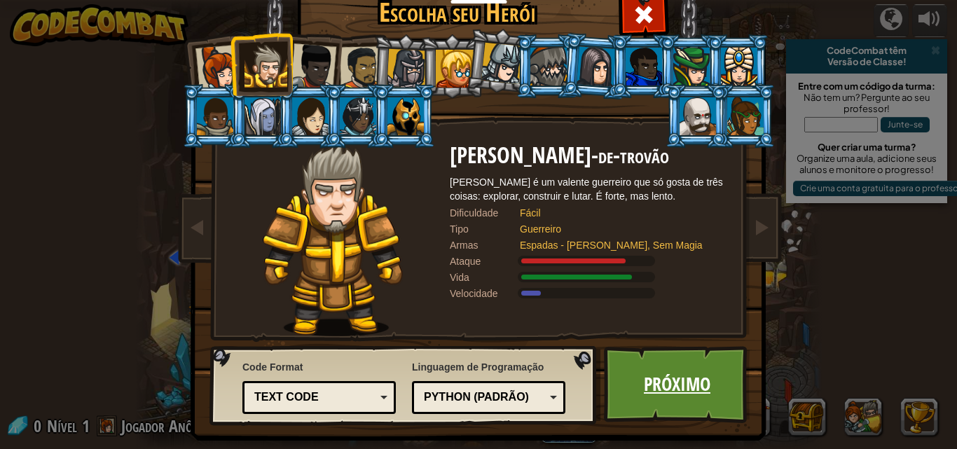
click at [644, 380] on link "Próximo" at bounding box center [677, 384] width 146 height 77
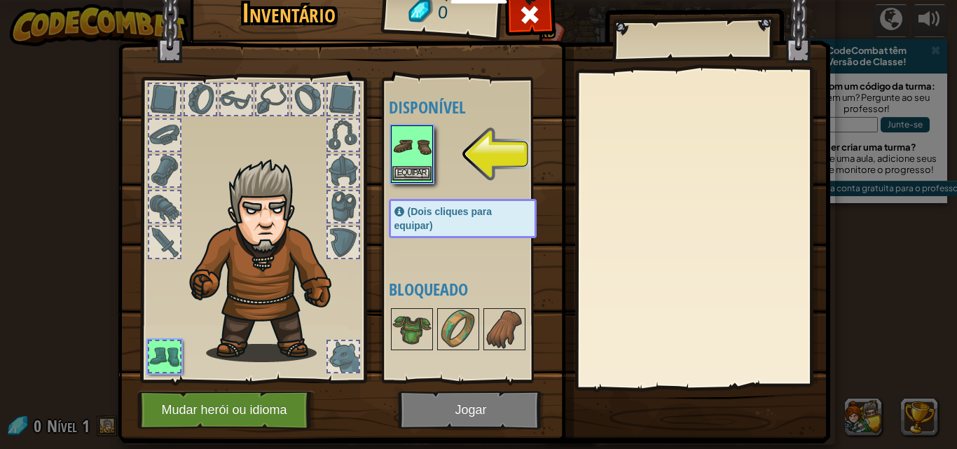
click at [408, 141] on img at bounding box center [411, 146] width 39 height 39
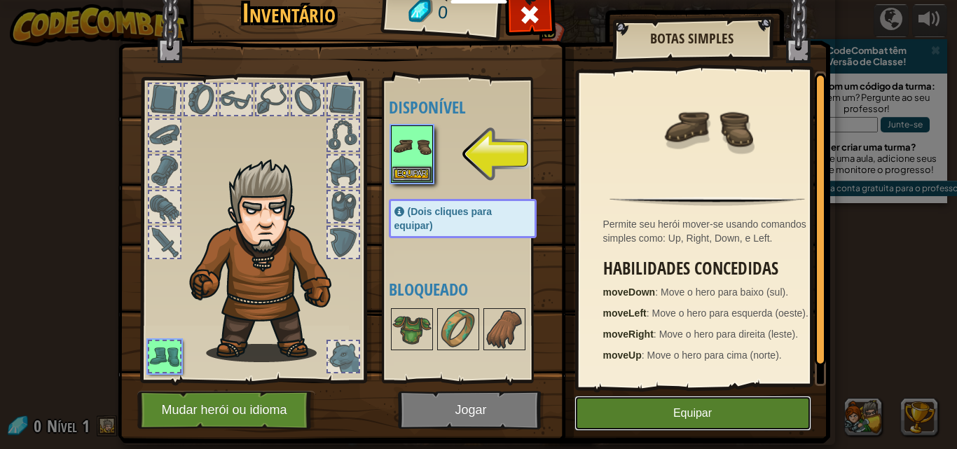
click at [700, 417] on button "Equipar" at bounding box center [692, 413] width 237 height 35
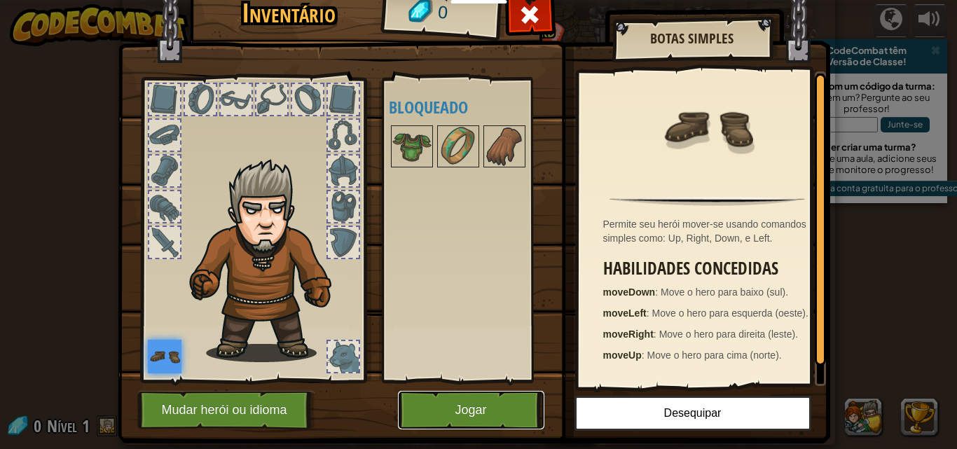
click at [484, 396] on button "Jogar" at bounding box center [471, 410] width 146 height 39
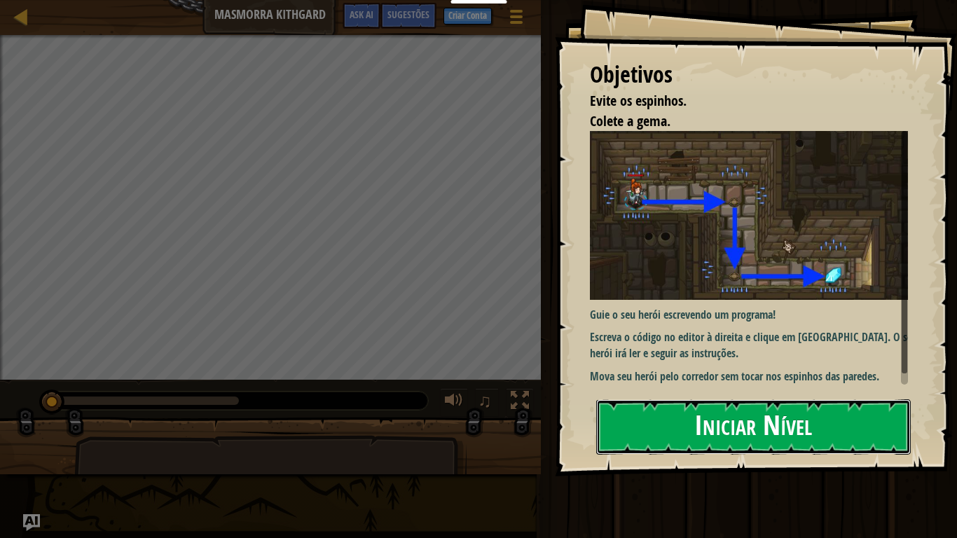
click at [841, 439] on button "Iniciar Nível" at bounding box center [753, 426] width 315 height 55
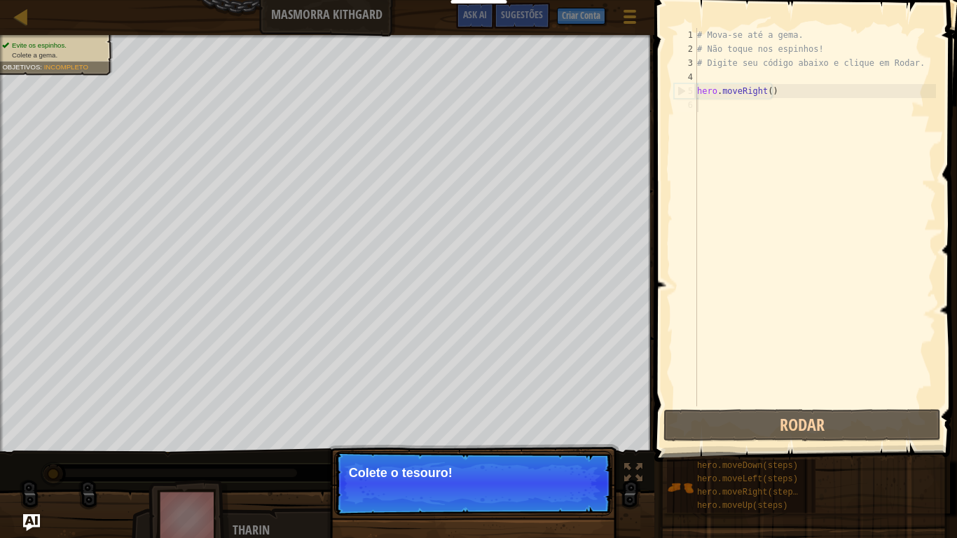
type textarea "hero.moveRight()"
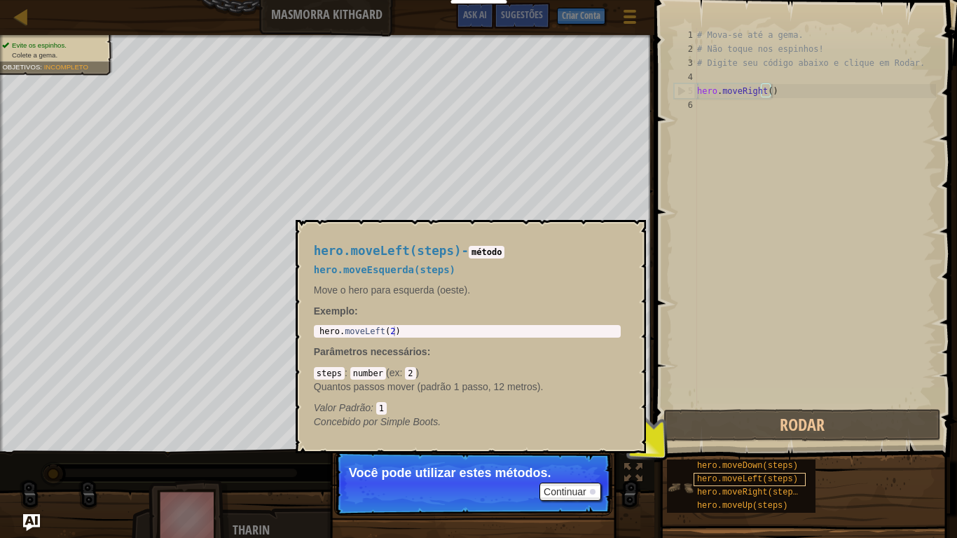
click at [696, 448] on div "hero.moveLeft(steps)" at bounding box center [749, 479] width 112 height 13
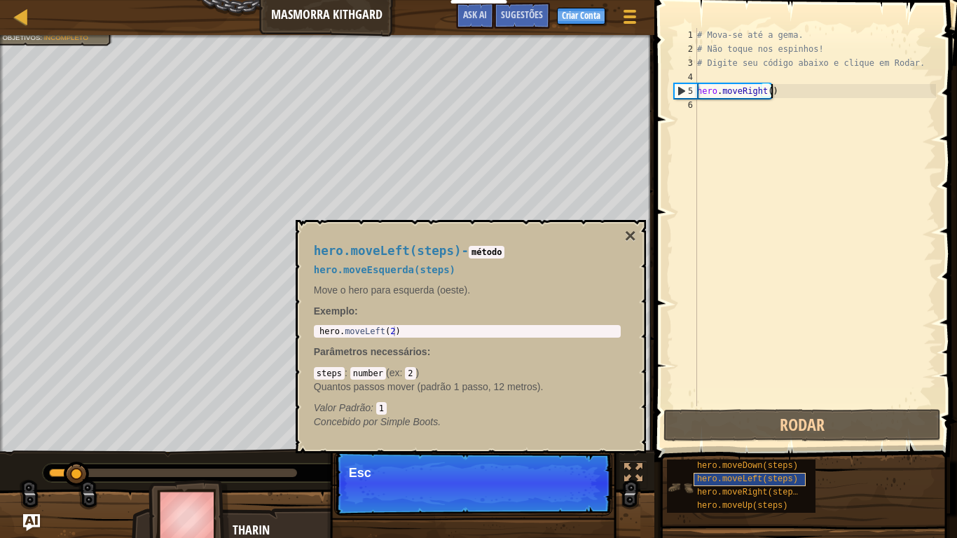
scroll to position [6, 5]
click at [719, 448] on span "hero.moveLeft(steps)" at bounding box center [747, 479] width 101 height 10
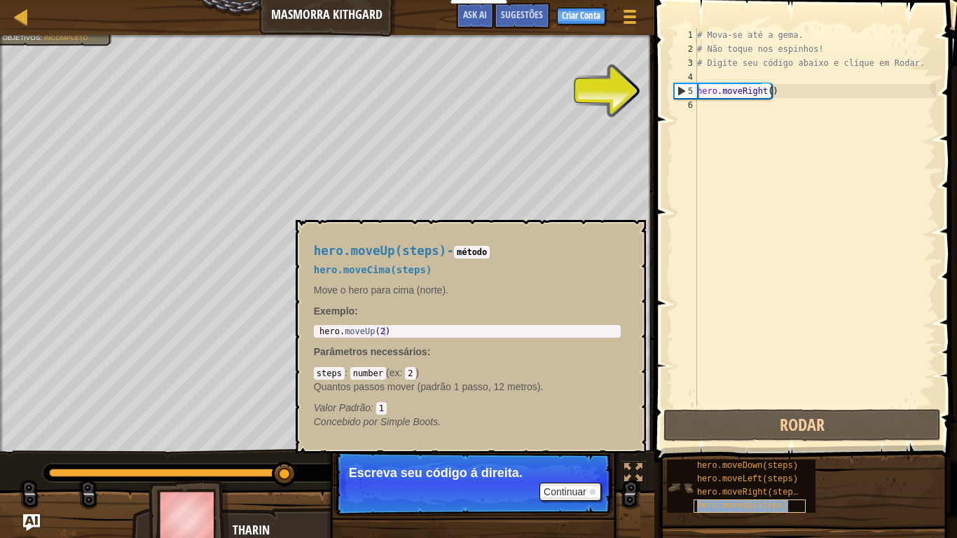
click at [728, 448] on span "hero.moveUp(steps)" at bounding box center [742, 506] width 91 height 10
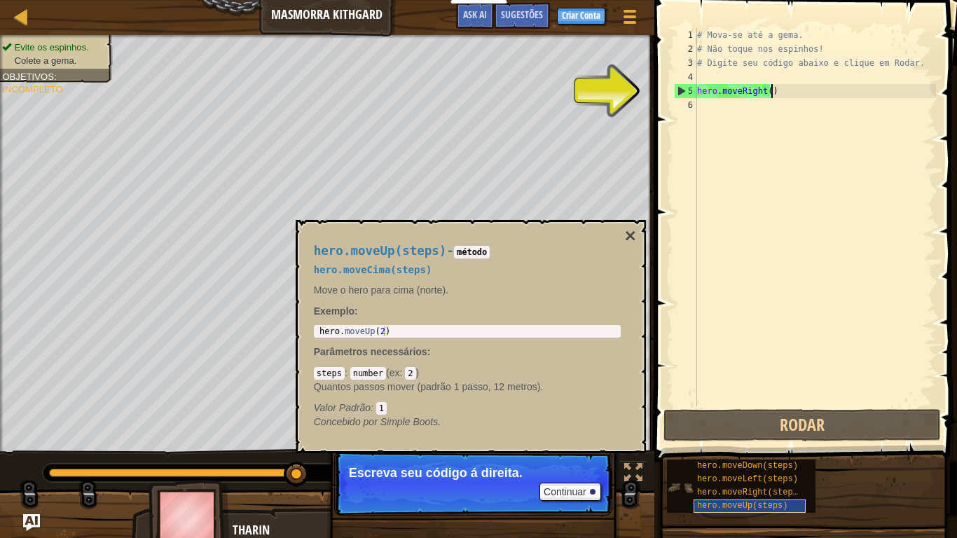
click at [728, 448] on span "hero.moveUp(steps)" at bounding box center [742, 506] width 91 height 10
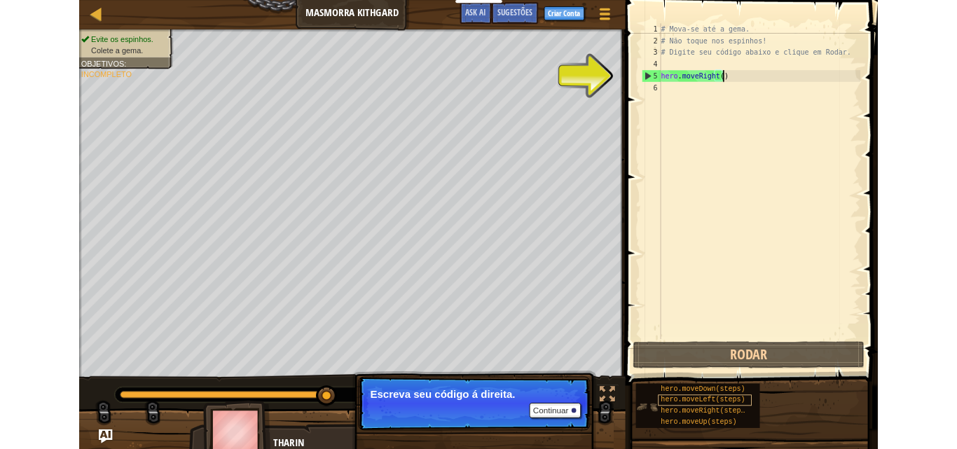
scroll to position [6, 0]
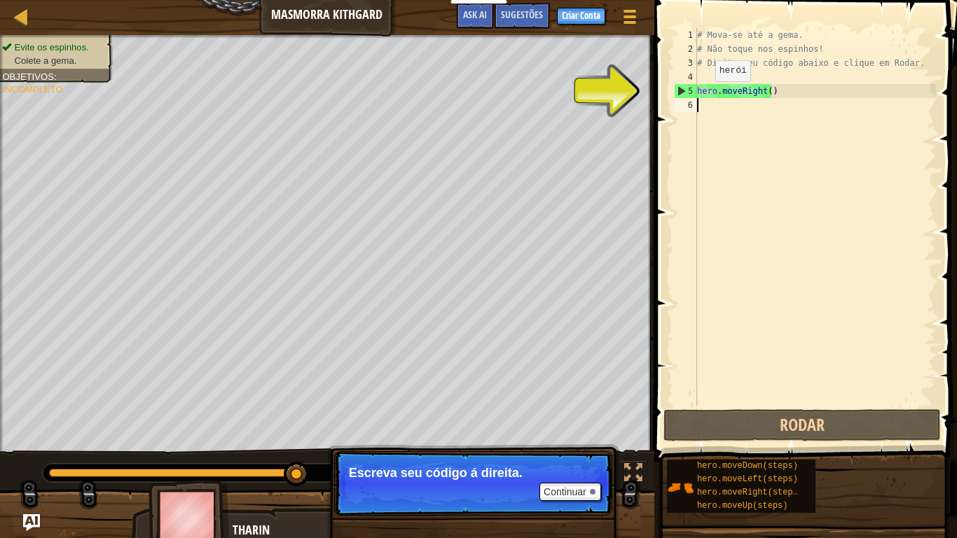
click at [703, 95] on div "# Mova-se até a gema. # Não toque nos espinhos! # Digite seu código abaixo e cl…" at bounding box center [815, 231] width 242 height 406
click at [677, 85] on div "5" at bounding box center [686, 91] width 22 height 14
click at [682, 88] on div "5" at bounding box center [686, 91] width 22 height 14
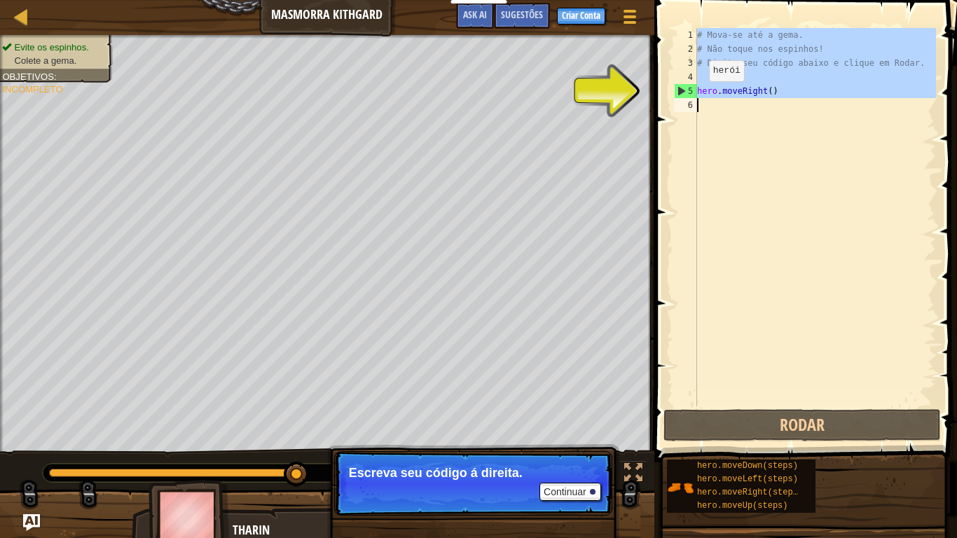
type textarea "hero.moveRight()"
click at [682, 88] on div "5" at bounding box center [686, 91] width 22 height 14
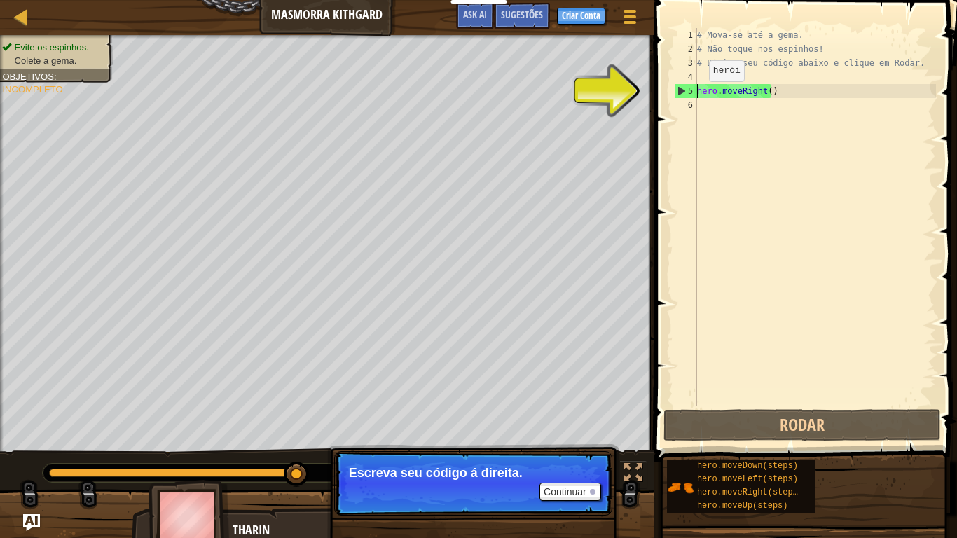
click at [682, 88] on div "5" at bounding box center [686, 91] width 22 height 14
drag, startPoint x: 689, startPoint y: 89, endPoint x: 777, endPoint y: 138, distance: 101.0
click at [777, 138] on div "hero.moveRight() 1 2 3 4 5 6 # Mova-se até a gema. # Não toque nos espinhos! # …" at bounding box center [803, 217] width 265 height 378
type textarea "hero.moveRight()"
click at [777, 138] on div "# Mova-se até a gema. # Não toque nos espinhos! # Digite seu código abaixo e cl…" at bounding box center [815, 217] width 242 height 378
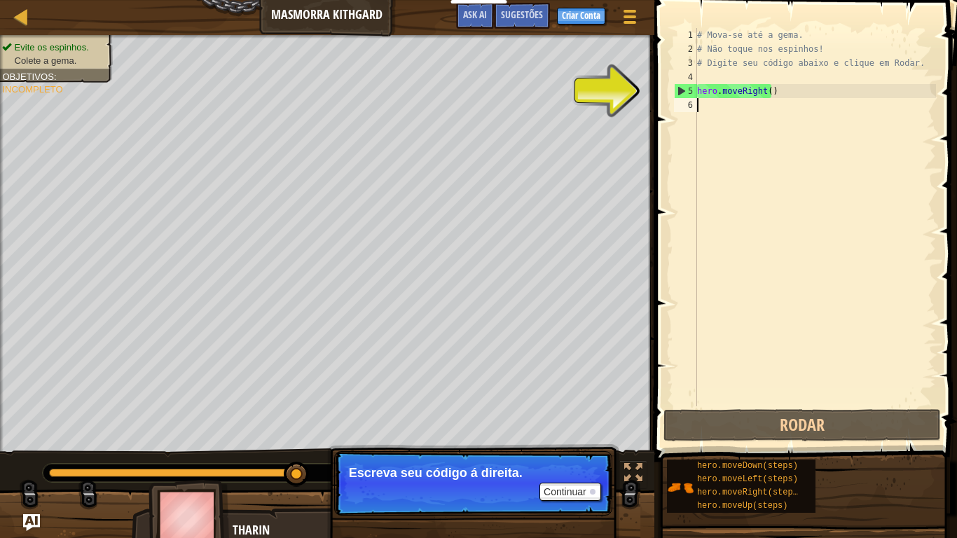
click at [777, 138] on div "# Mova-se até a gema. # Não toque nos espinhos! # Digite seu código abaixo e cl…" at bounding box center [815, 231] width 242 height 406
drag, startPoint x: 697, startPoint y: 85, endPoint x: 724, endPoint y: 95, distance: 28.6
click at [724, 95] on div "# Mova-se até a gema. # Não toque nos espinhos! # Digite seu código abaixo e cl…" at bounding box center [815, 231] width 242 height 406
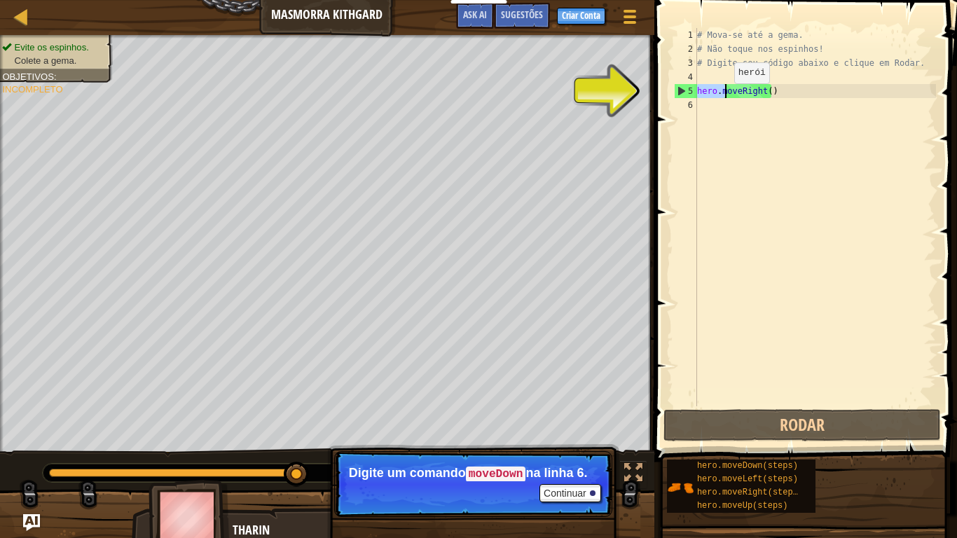
click at [722, 97] on div "# Mova-se até a gema. # Não toque nos espinhos! # Digite seu código abaixo e cl…" at bounding box center [815, 217] width 242 height 378
click at [675, 88] on div "5" at bounding box center [686, 91] width 22 height 14
type textarea "hero.moveRight()"
click at [675, 88] on div "5" at bounding box center [686, 91] width 22 height 14
click at [578, 448] on button "Continuar" at bounding box center [570, 493] width 62 height 18
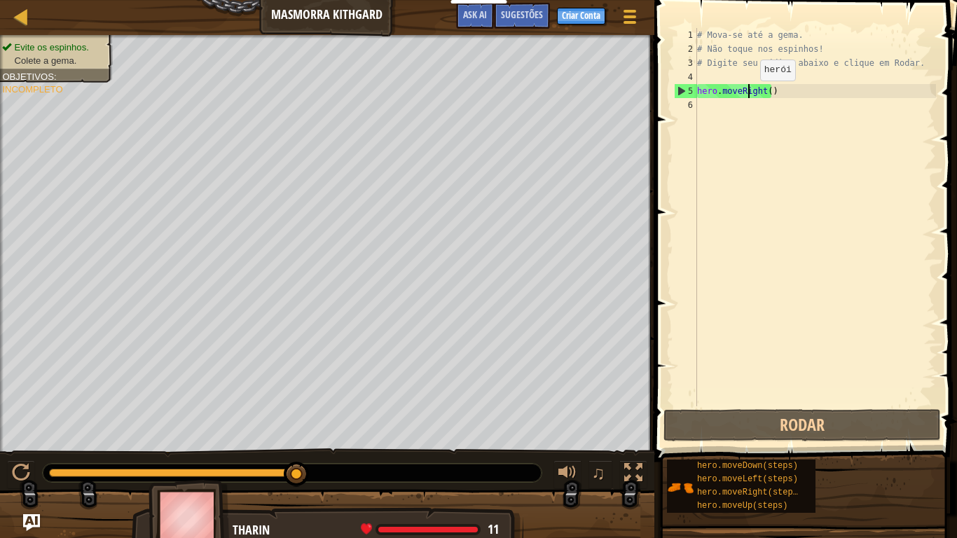
click at [748, 95] on div "# Mova-se até a gema. # Não toque nos espinhos! # Digite seu código abaixo e cl…" at bounding box center [815, 231] width 242 height 406
click at [635, 95] on div "Mapa Masmorra Kithgard Menu do Jogo Pronto Criar Conta Sugestões Ask AI 1 ההההה…" at bounding box center [478, 269] width 957 height 538
click at [684, 94] on div "5" at bounding box center [686, 91] width 22 height 14
click at [679, 88] on div "5" at bounding box center [686, 91] width 22 height 14
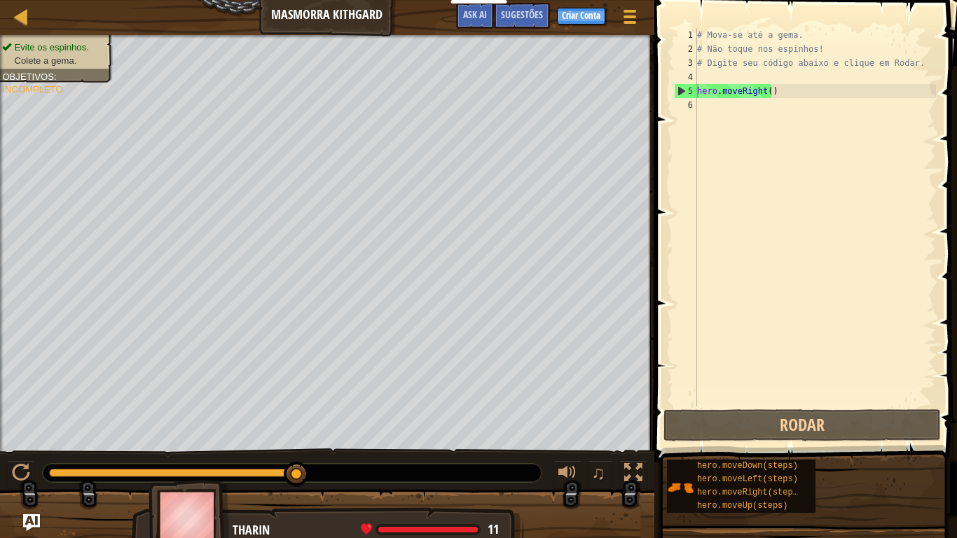
click at [670, 85] on span at bounding box center [807, 210] width 314 height 503
click at [675, 83] on div "4" at bounding box center [685, 77] width 23 height 14
type textarea "hero.moveRight()"
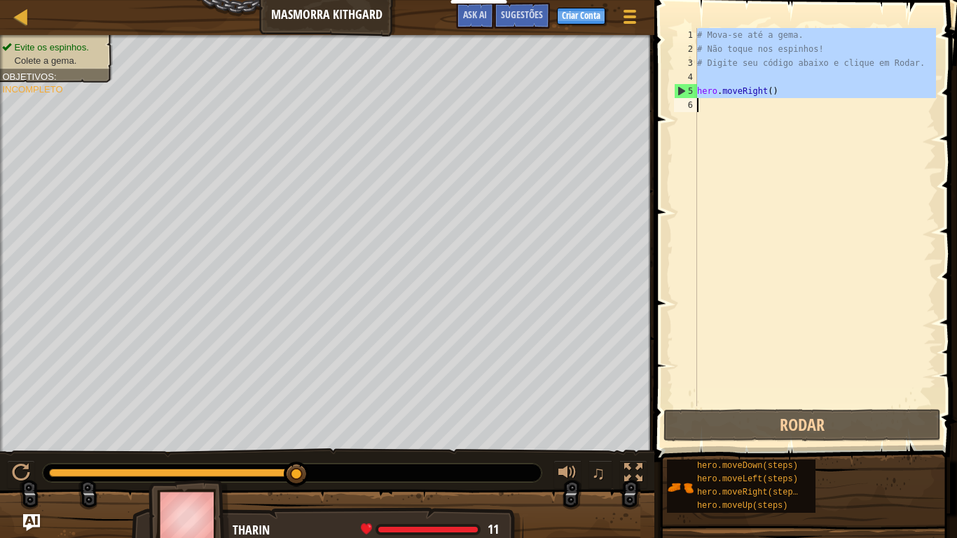
click at [675, 83] on div "4" at bounding box center [685, 77] width 23 height 14
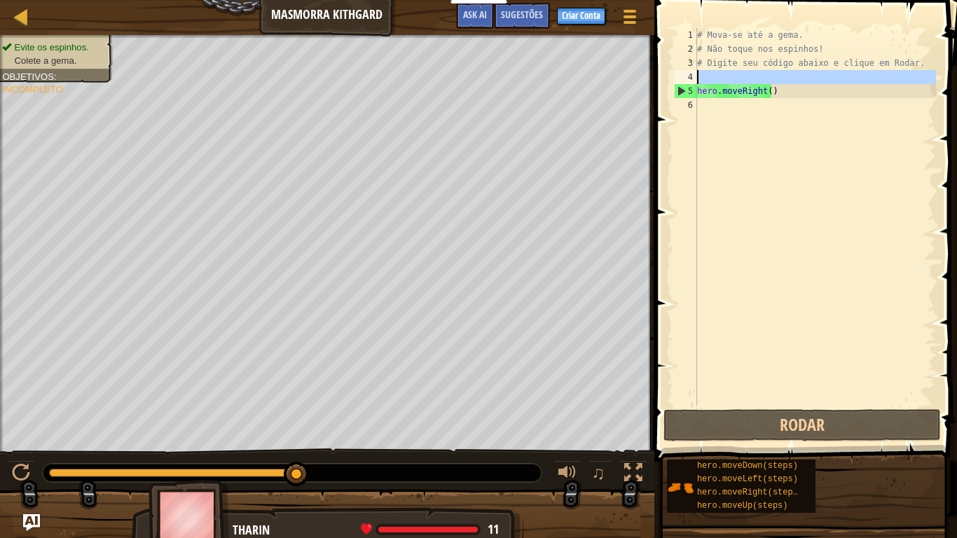
click at [675, 83] on div "4" at bounding box center [685, 77] width 23 height 14
type textarea "hero.moveRight()"
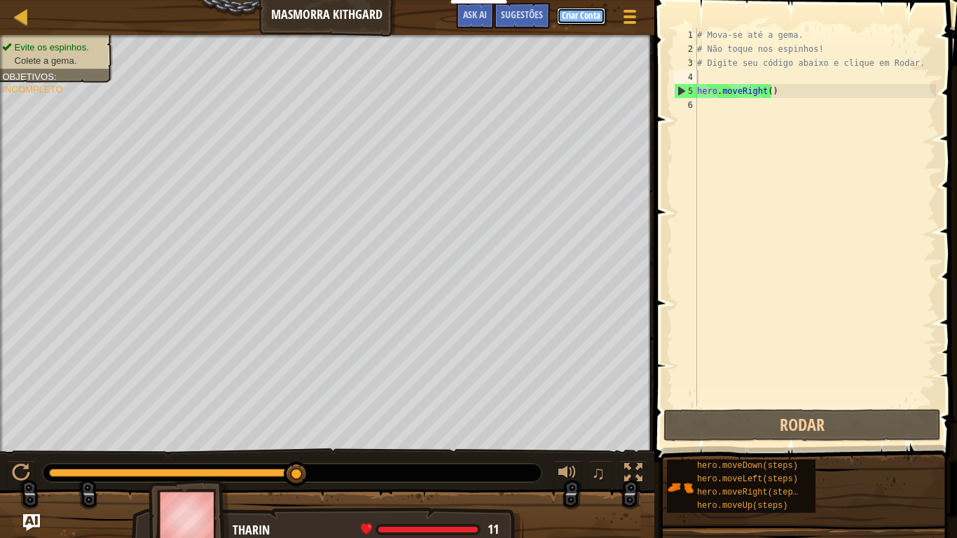
click at [579, 11] on button "Criar Conta" at bounding box center [581, 16] width 48 height 17
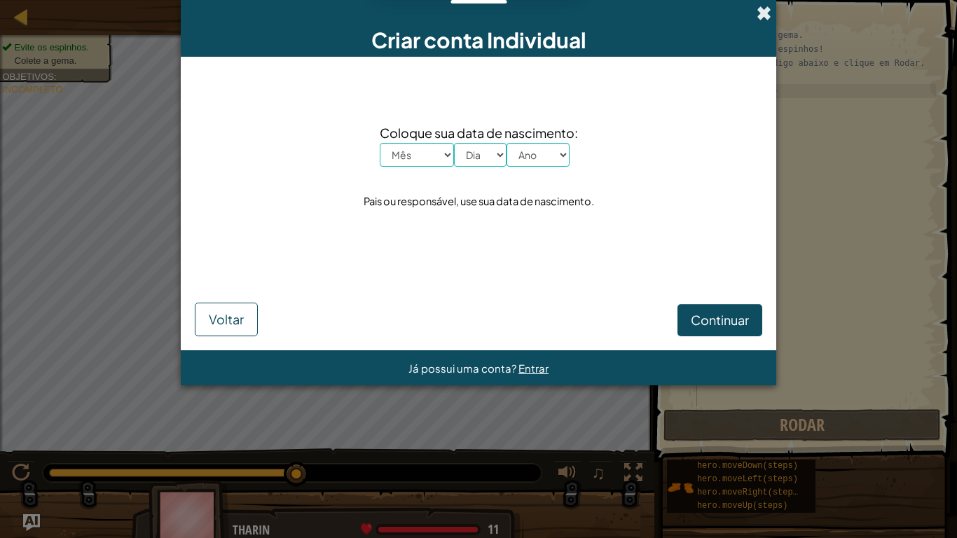
click at [768, 6] on span at bounding box center [763, 13] width 15 height 15
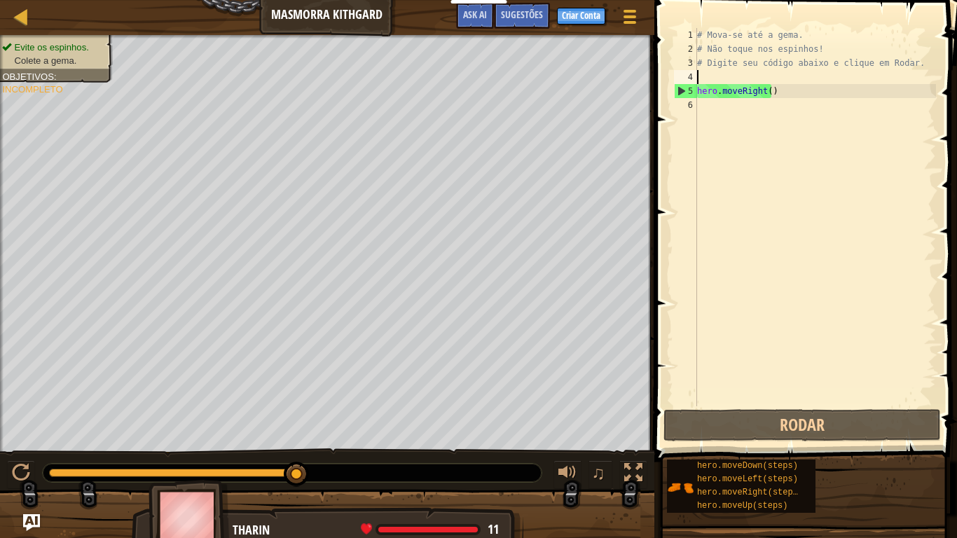
type textarea "hero.moveRight()"
click at [522, 448] on div at bounding box center [292, 473] width 499 height 18
click at [642, 448] on button at bounding box center [633, 474] width 28 height 29
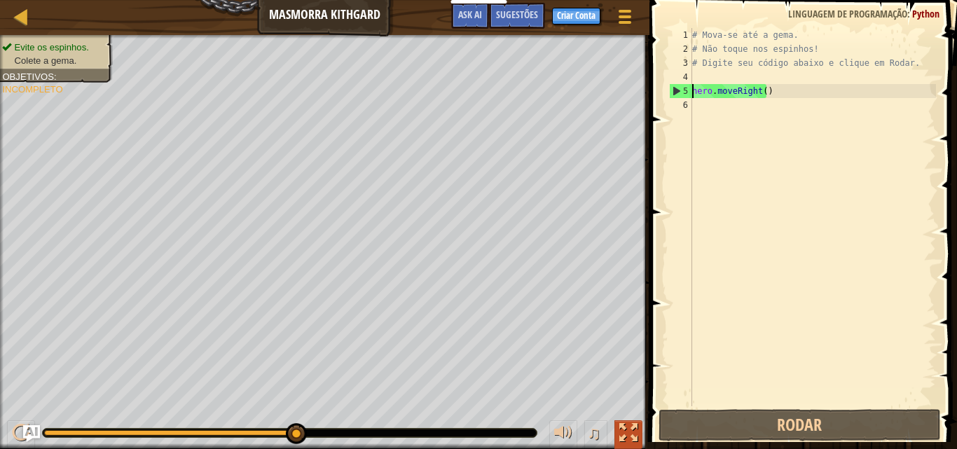
type textarea "hero.moveRight()"
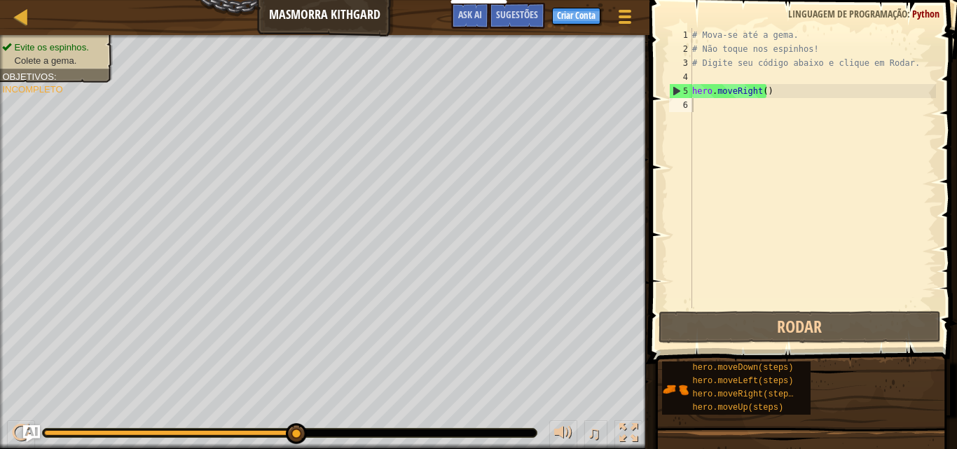
click at [568, 4] on div "Menu do Jogo Pronto Criar Conta Sugestões Ask AI" at bounding box center [543, 19] width 198 height 33
type textarea "hero.moveRight()"
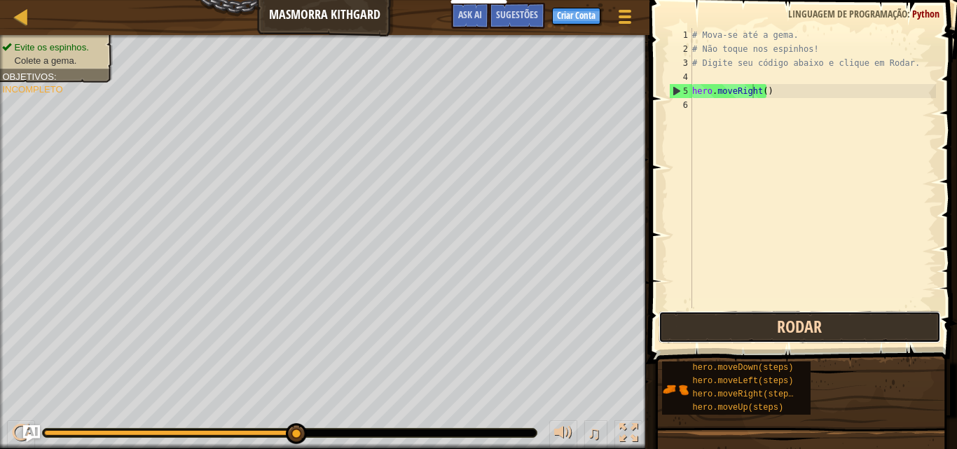
click at [806, 330] on button "Rodar" at bounding box center [799, 327] width 282 height 32
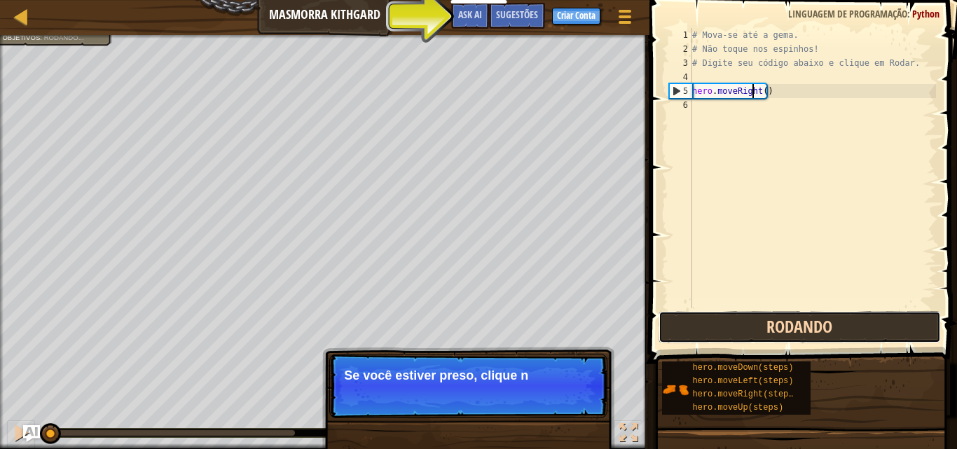
click at [806, 330] on button "Rodando" at bounding box center [799, 327] width 282 height 32
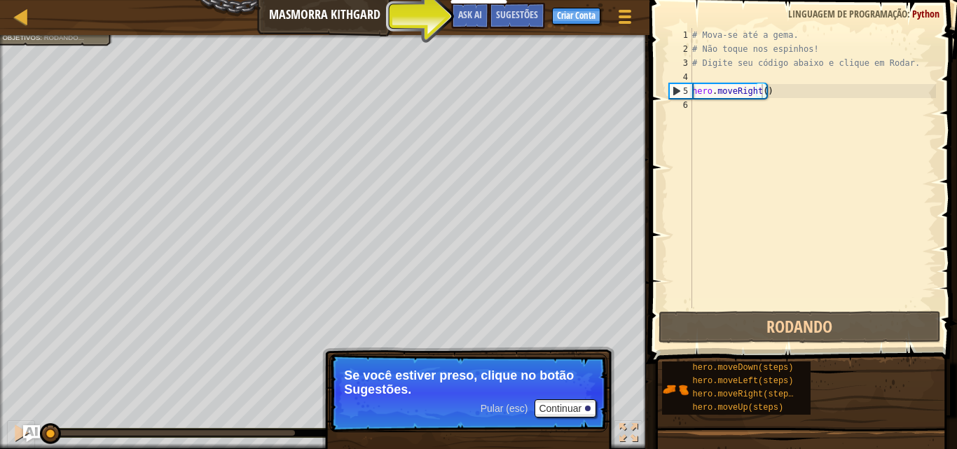
click at [583, 399] on p "Pular (esc) Continuar Se você estiver preso, clique no botão Sugestões." at bounding box center [468, 393] width 278 height 78
click at [579, 409] on button "Continuar" at bounding box center [565, 408] width 62 height 18
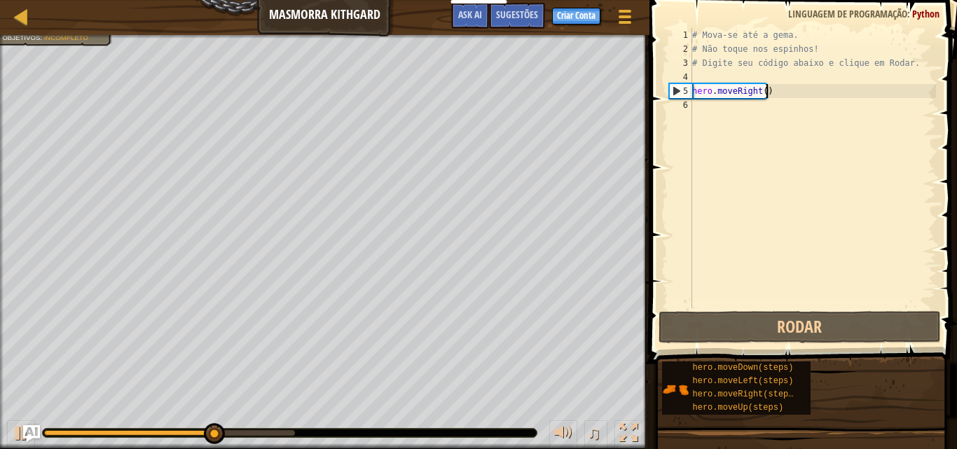
type textarea "hero.moveRight()"
type textarea "# Digite seu código abaixo e clique em Rodar."
type textarea "hero.moveRight()"
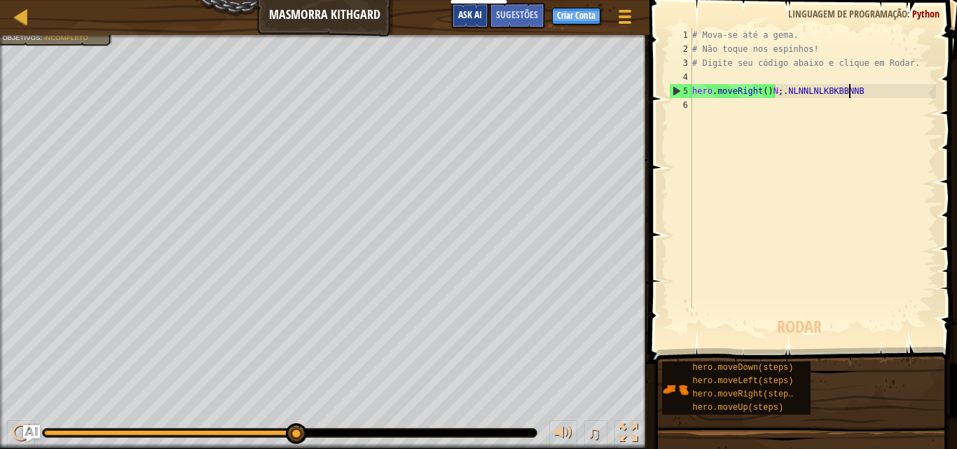
scroll to position [6, 13]
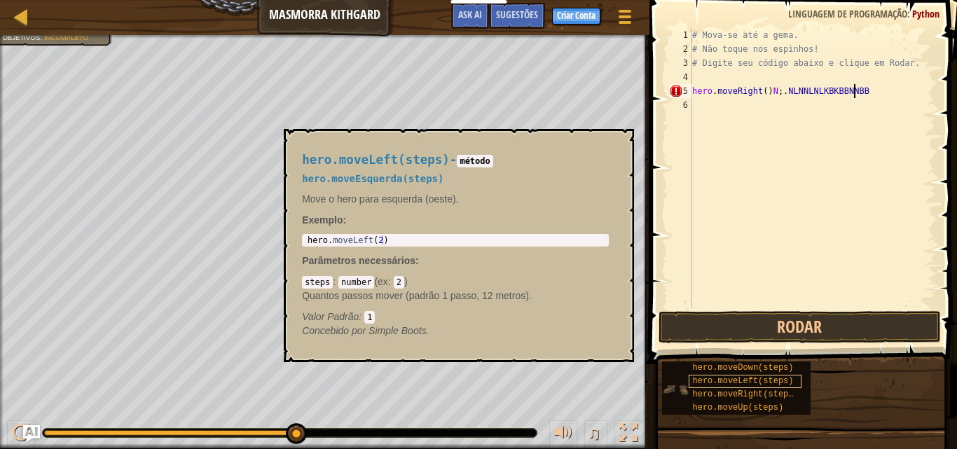
type textarea "hero.moveRight()N;.NLNNLNLKBKBBNNBB"
click at [755, 379] on span "hero.moveLeft(steps)" at bounding box center [742, 381] width 101 height 10
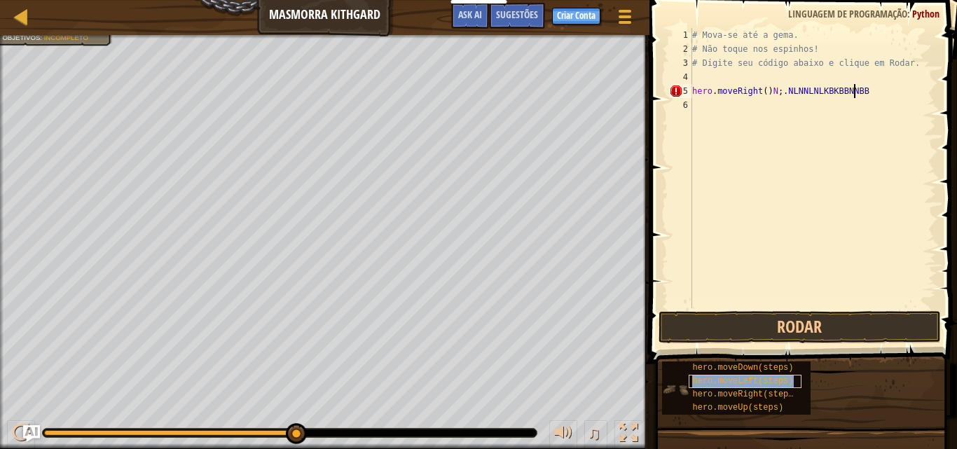
click at [755, 379] on span "hero.moveLeft(steps)" at bounding box center [742, 381] width 101 height 10
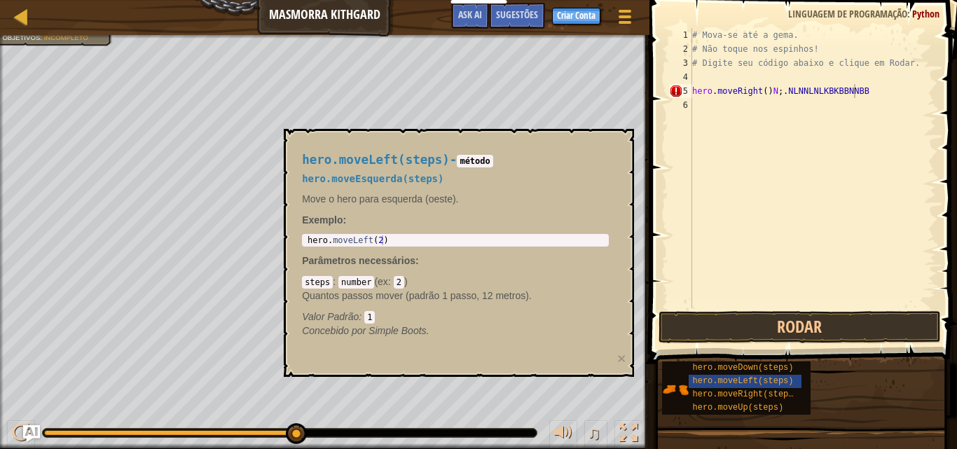
click at [479, 160] on code "método" at bounding box center [475, 161] width 36 height 13
click at [633, 17] on div at bounding box center [624, 16] width 19 height 20
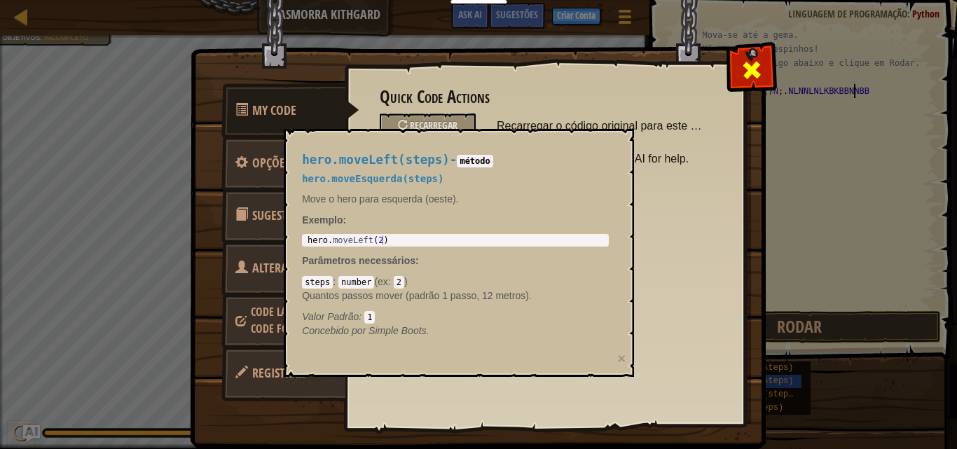
click at [752, 69] on span at bounding box center [751, 70] width 22 height 22
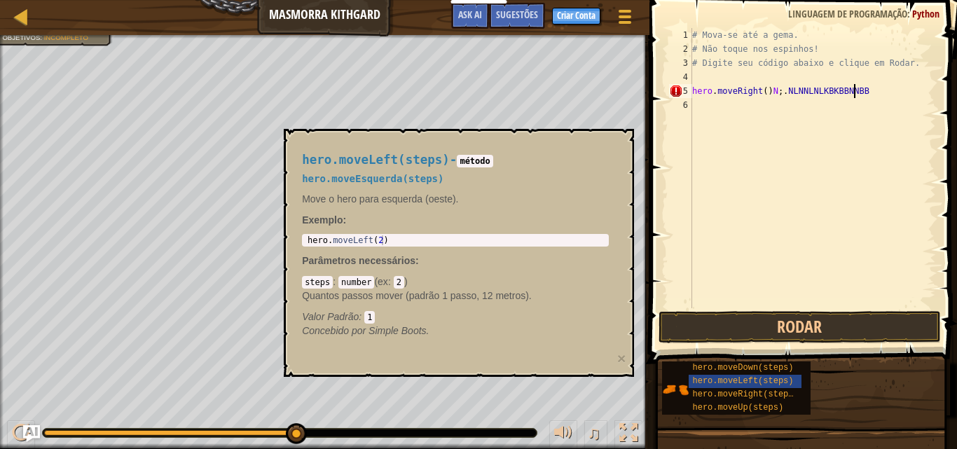
click at [410, 149] on div "hero.moveLeft(steps) - método hero.moveEsquerda(steps) Move o hero para esquerd…" at bounding box center [455, 245] width 326 height 211
click at [789, 382] on div "hero.moveLeft(steps)" at bounding box center [745, 381] width 112 height 13
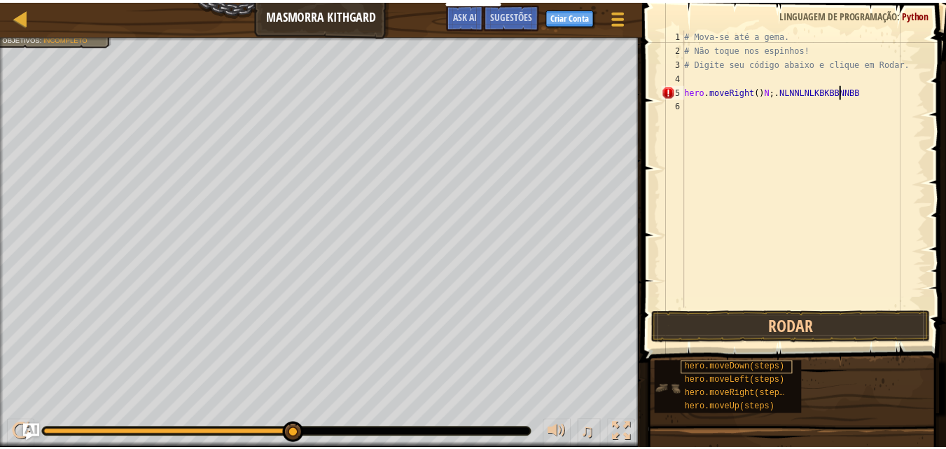
scroll to position [6, 0]
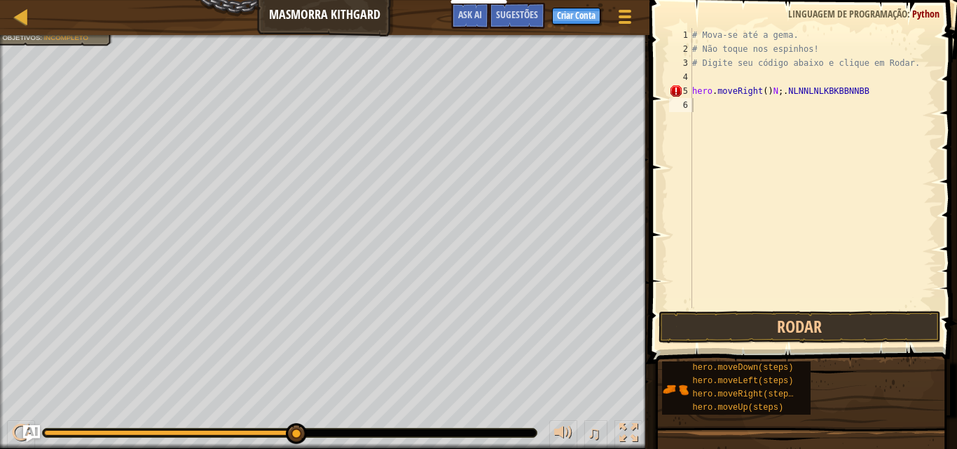
click at [13, 1] on div "Mapa Masmorra Kithgard Menu do Jogo Pronto Criar Conta Sugestões Ask AI" at bounding box center [324, 17] width 649 height 35
click at [22, 11] on div at bounding box center [22, 17] width 18 height 18
select select "pt-BR"
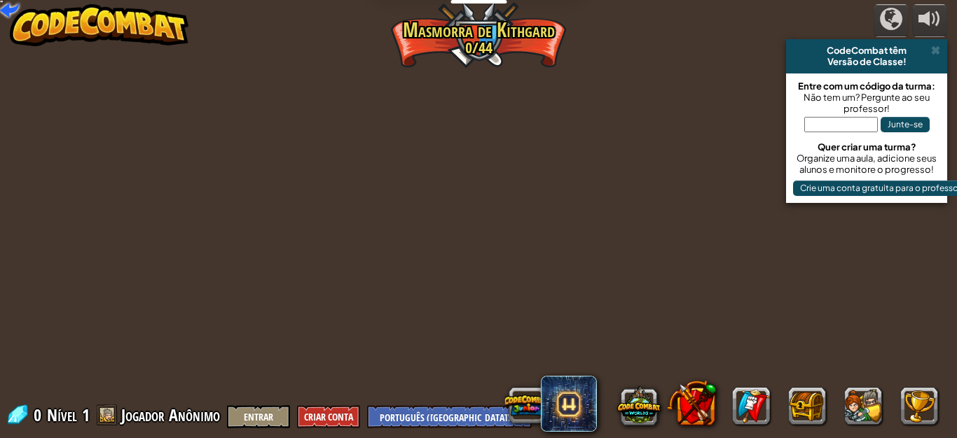
click at [22, 11] on img at bounding box center [99, 25] width 179 height 42
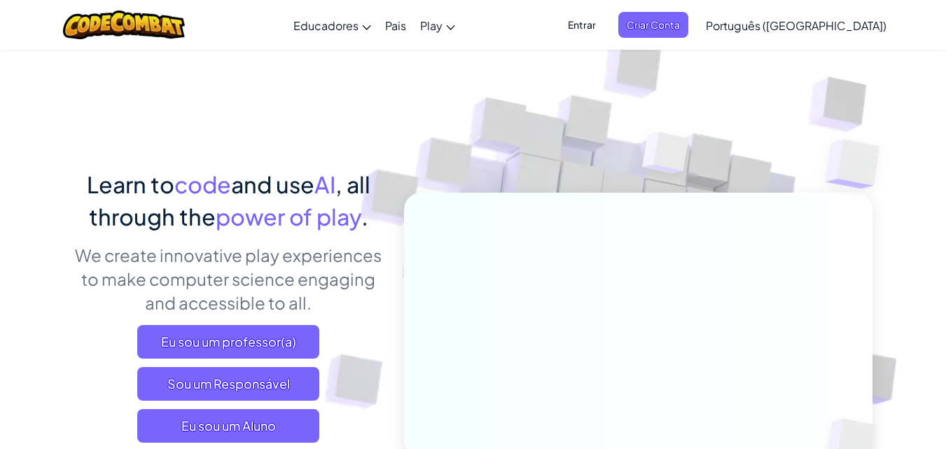
drag, startPoint x: 22, startPoint y: 11, endPoint x: 20, endPoint y: -4, distance: 14.8
